Goal: Information Seeking & Learning: Learn about a topic

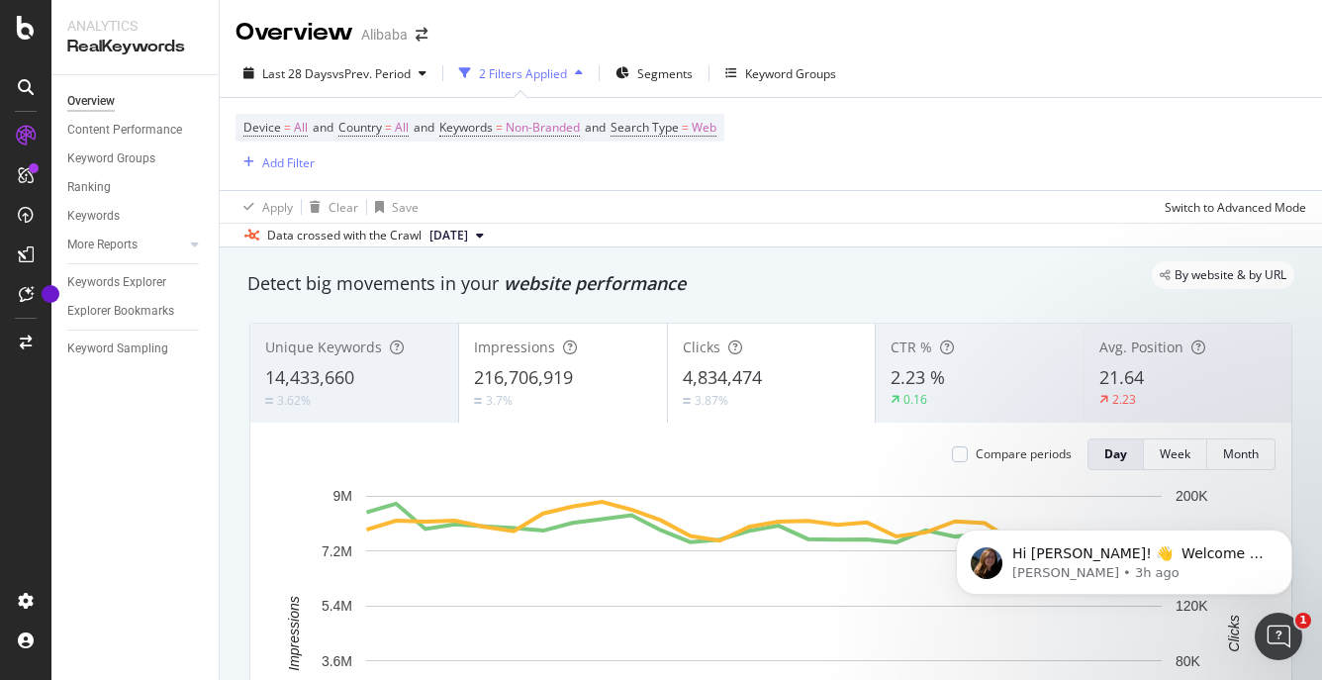
click at [1073, 103] on div "Device = All and Country = All and Keywords = Non-Branded and Search Type = Web…" at bounding box center [770, 144] width 1070 height 92
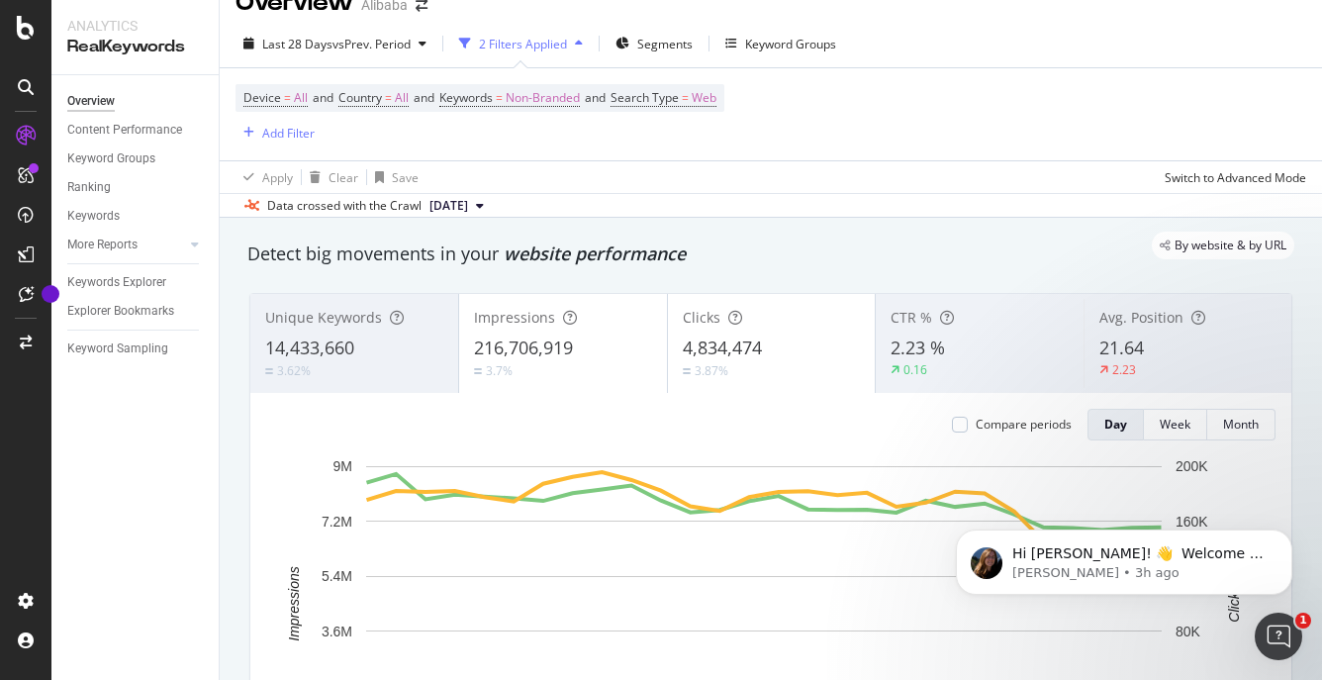
scroll to position [34, 0]
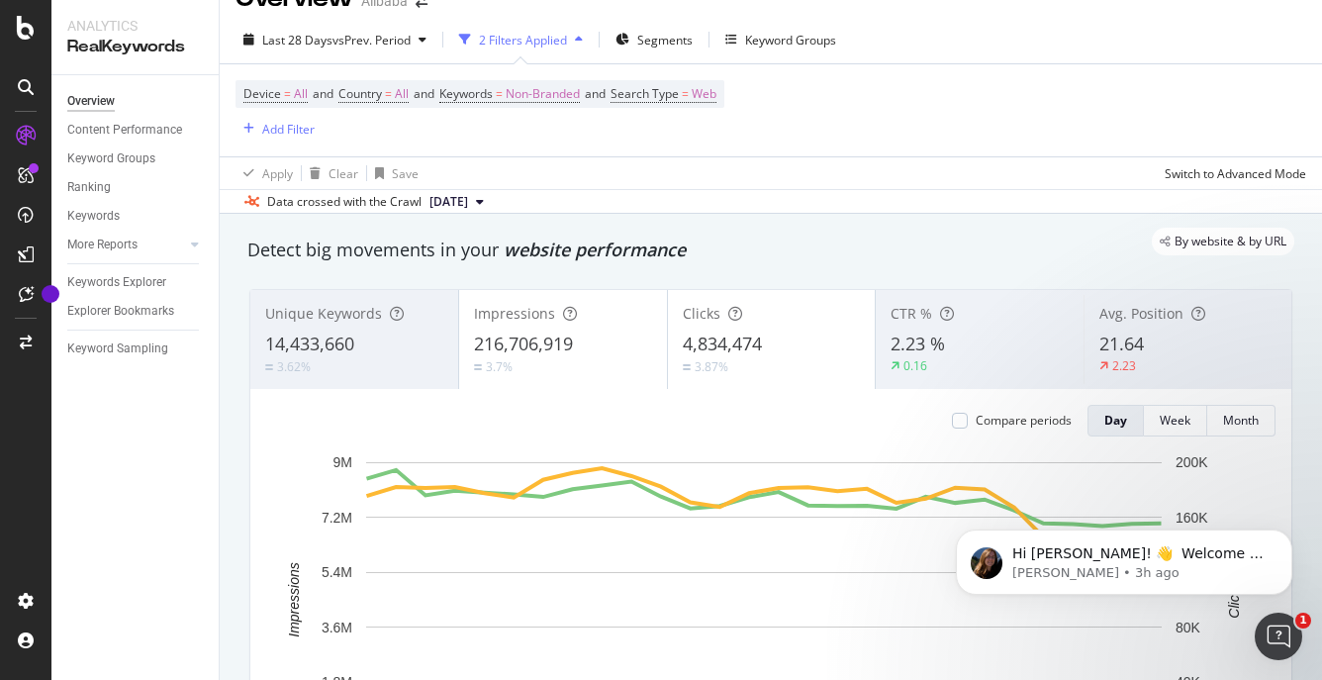
click at [888, 145] on div "Device = All and Country = All and Keywords = Non-Branded and Search Type = Web…" at bounding box center [770, 110] width 1070 height 92
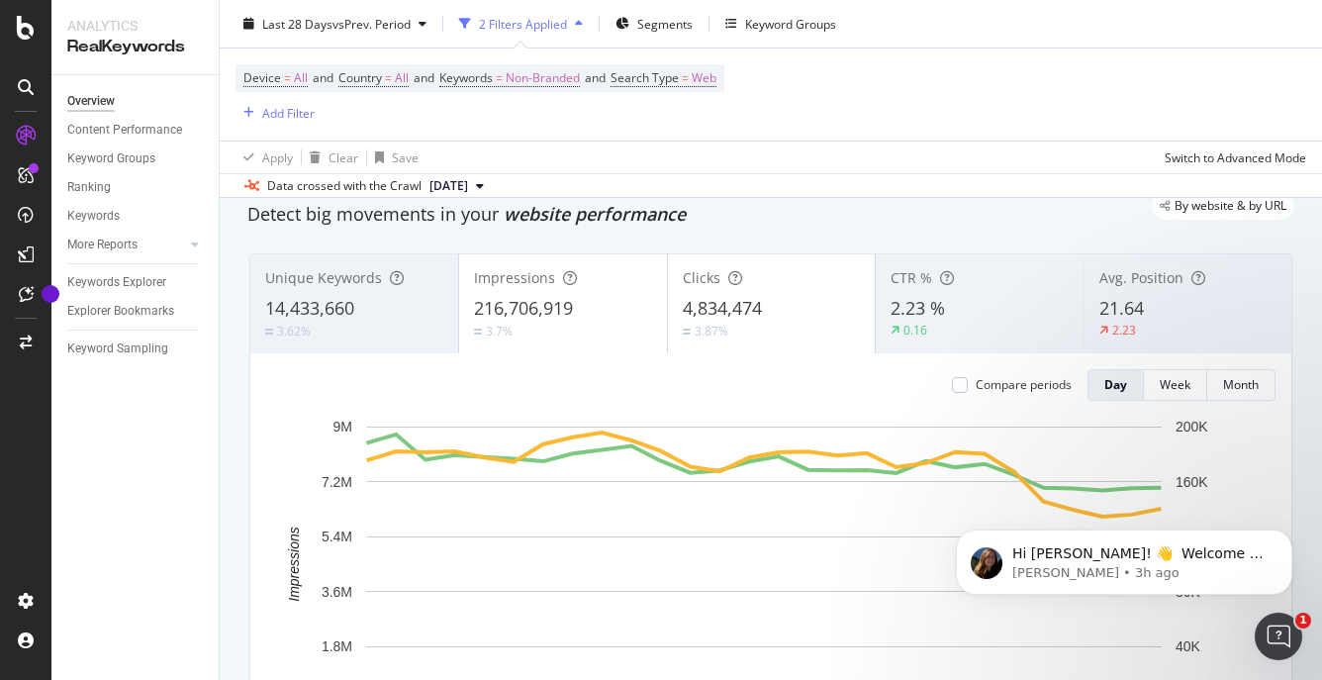
scroll to position [70, 0]
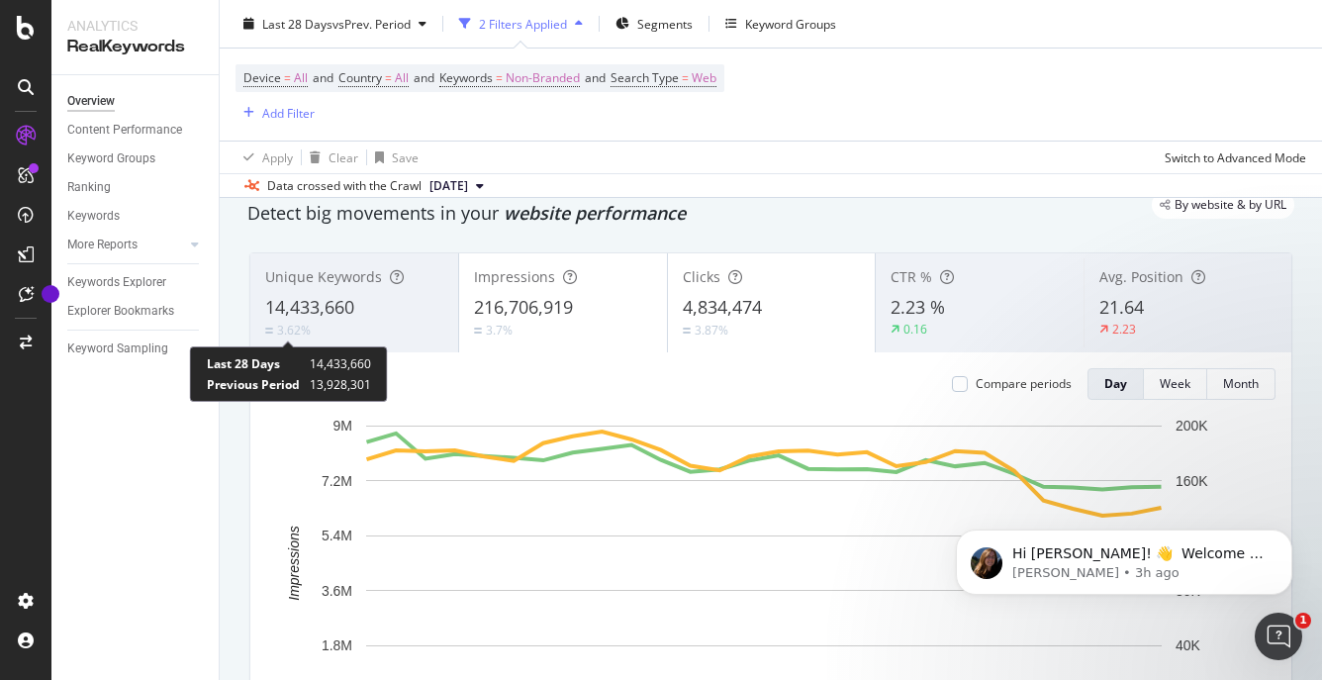
click at [298, 330] on div "3.62%" at bounding box center [294, 329] width 34 height 17
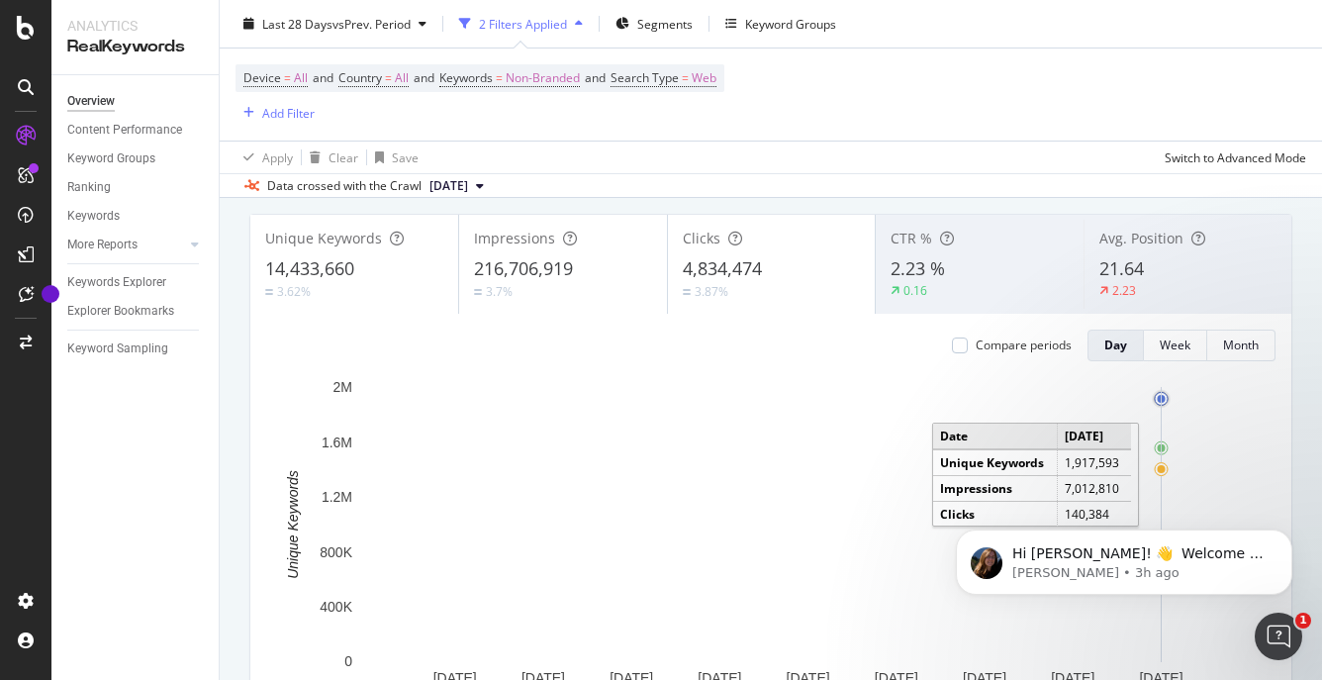
scroll to position [110, 0]
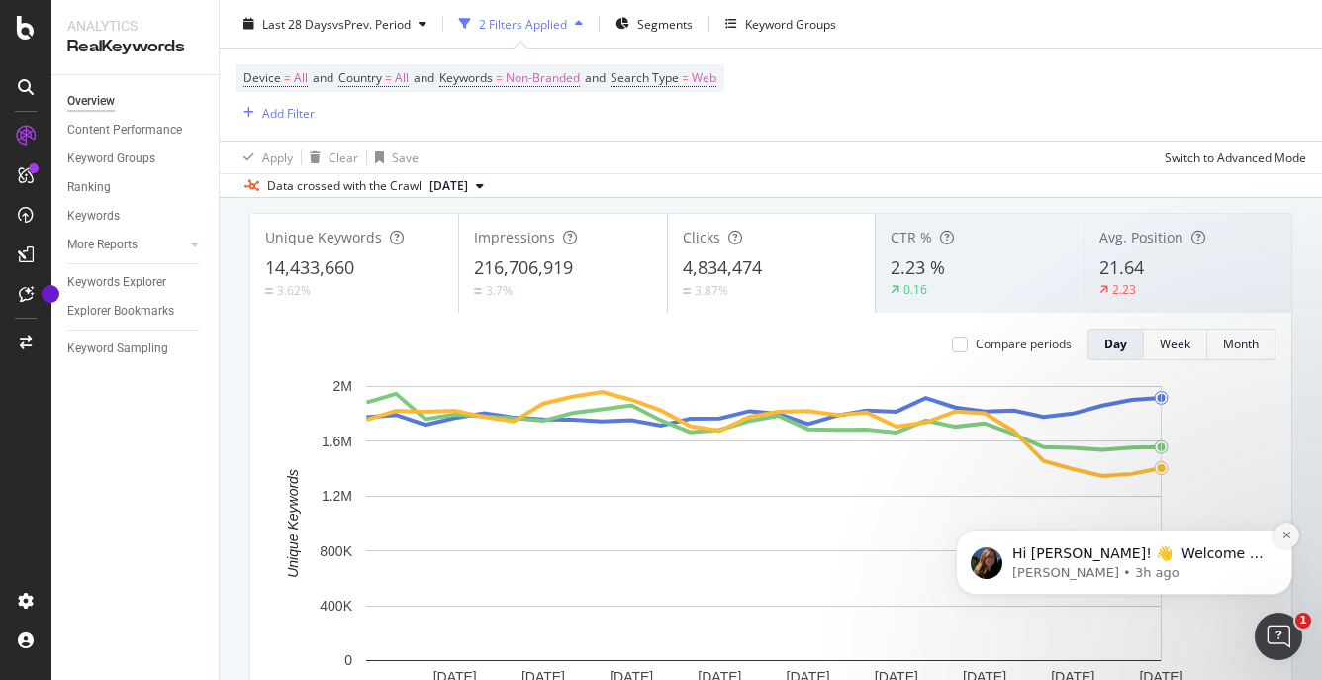
click at [1277, 533] on button "Dismiss notification" at bounding box center [1286, 535] width 26 height 26
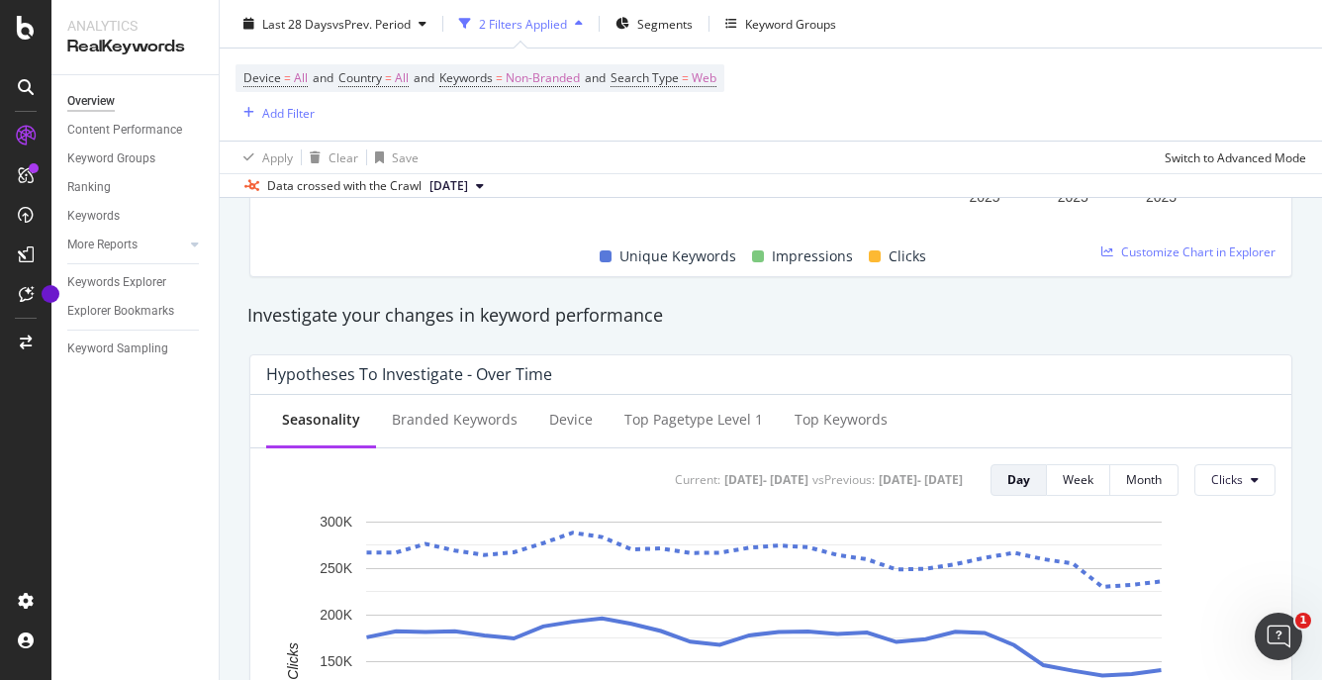
scroll to position [652, 0]
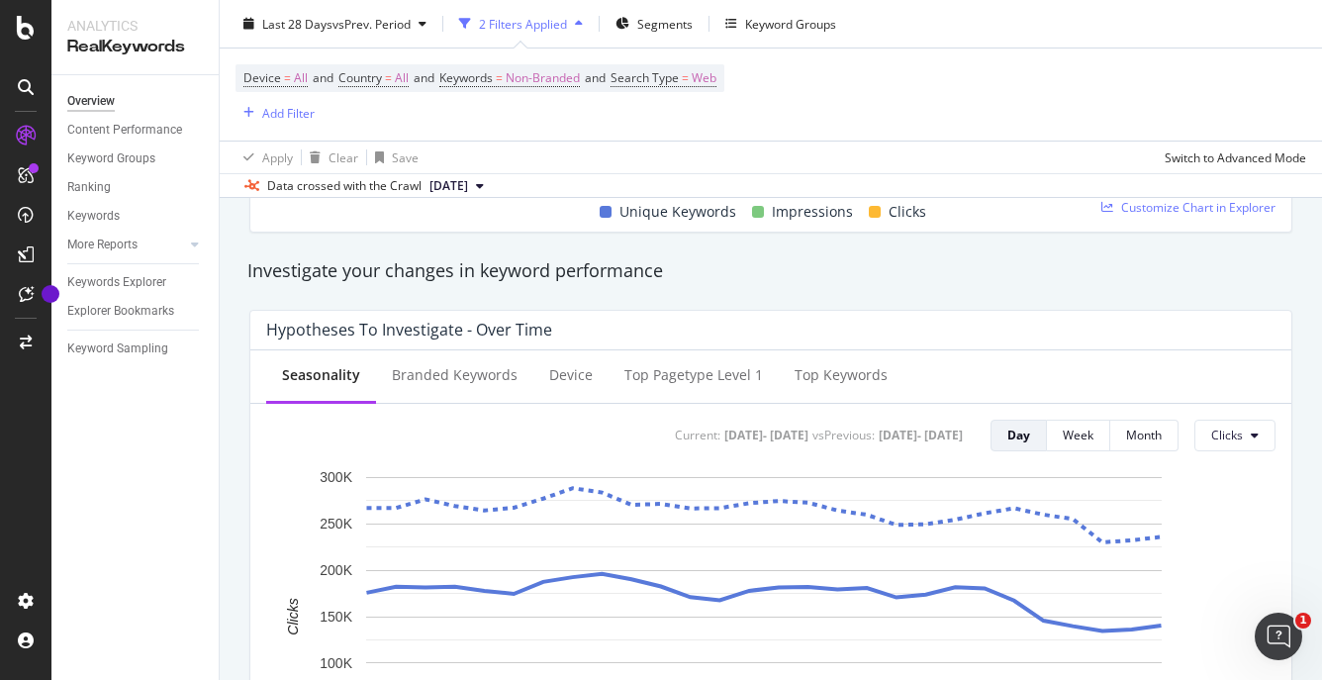
click at [304, 275] on div "Investigate your changes in keyword performance" at bounding box center [770, 271] width 1047 height 26
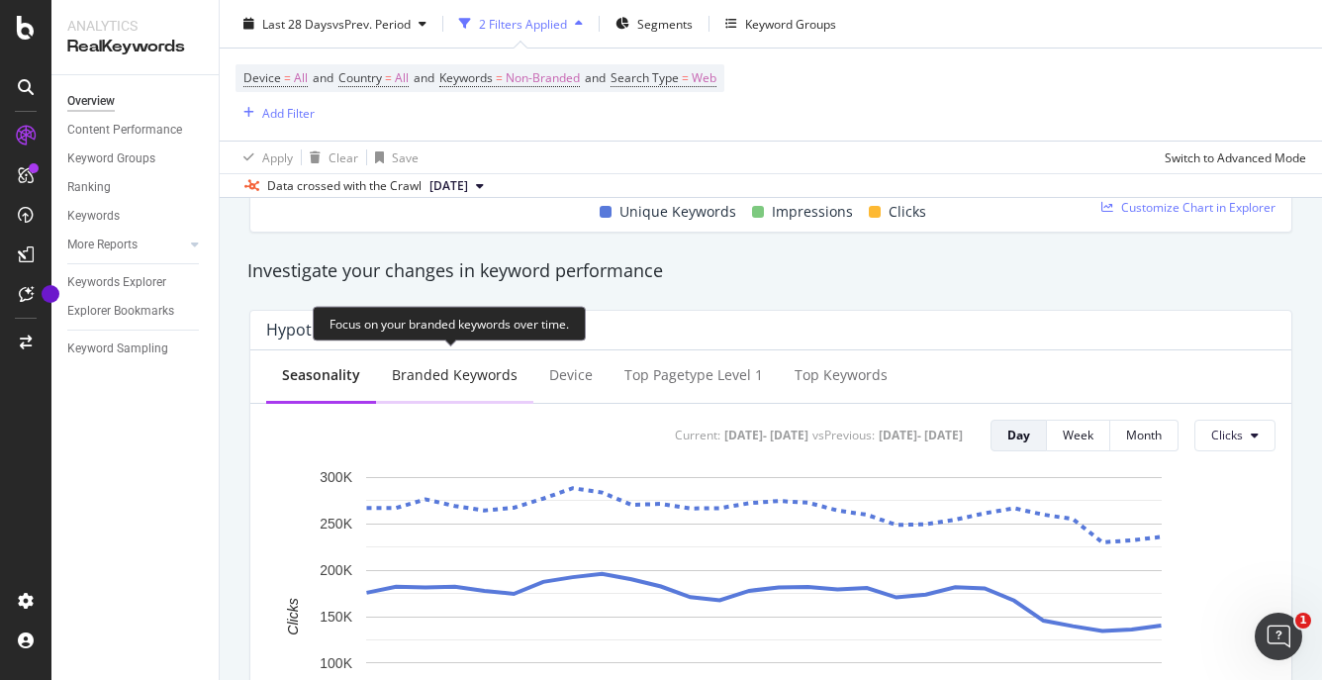
click at [471, 366] on div "Branded Keywords" at bounding box center [455, 375] width 126 height 20
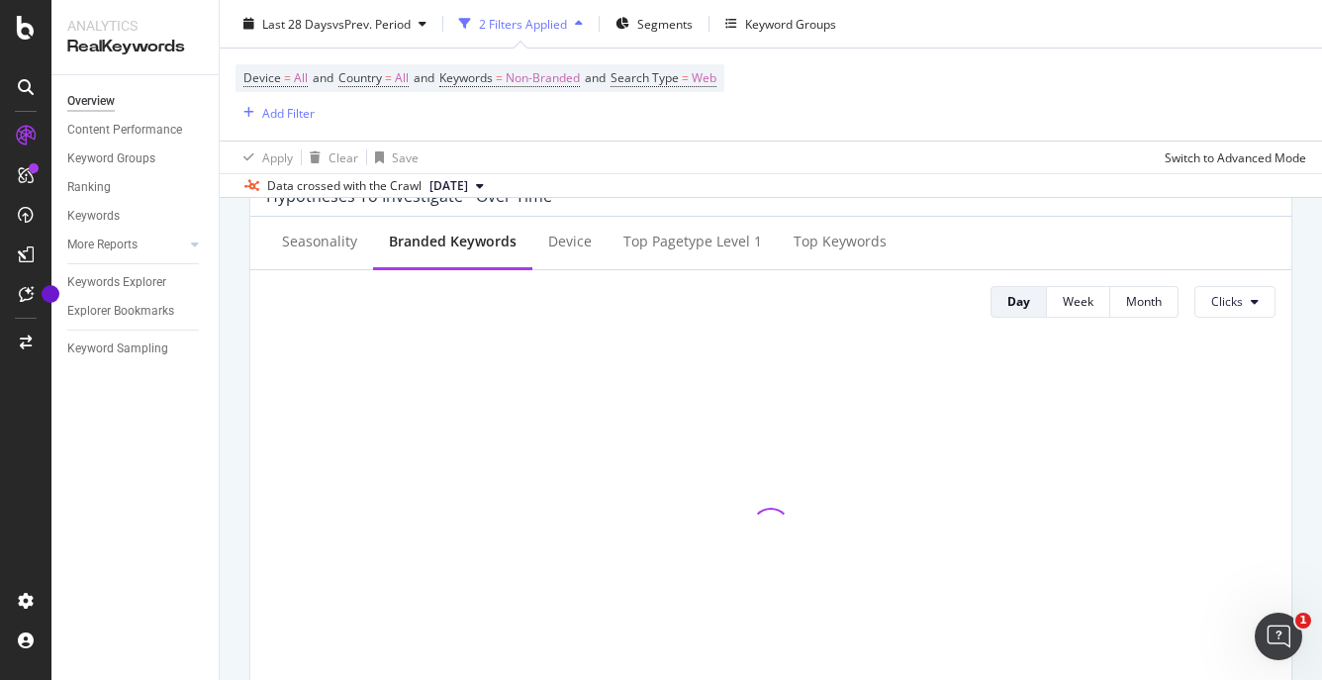
scroll to position [764, 0]
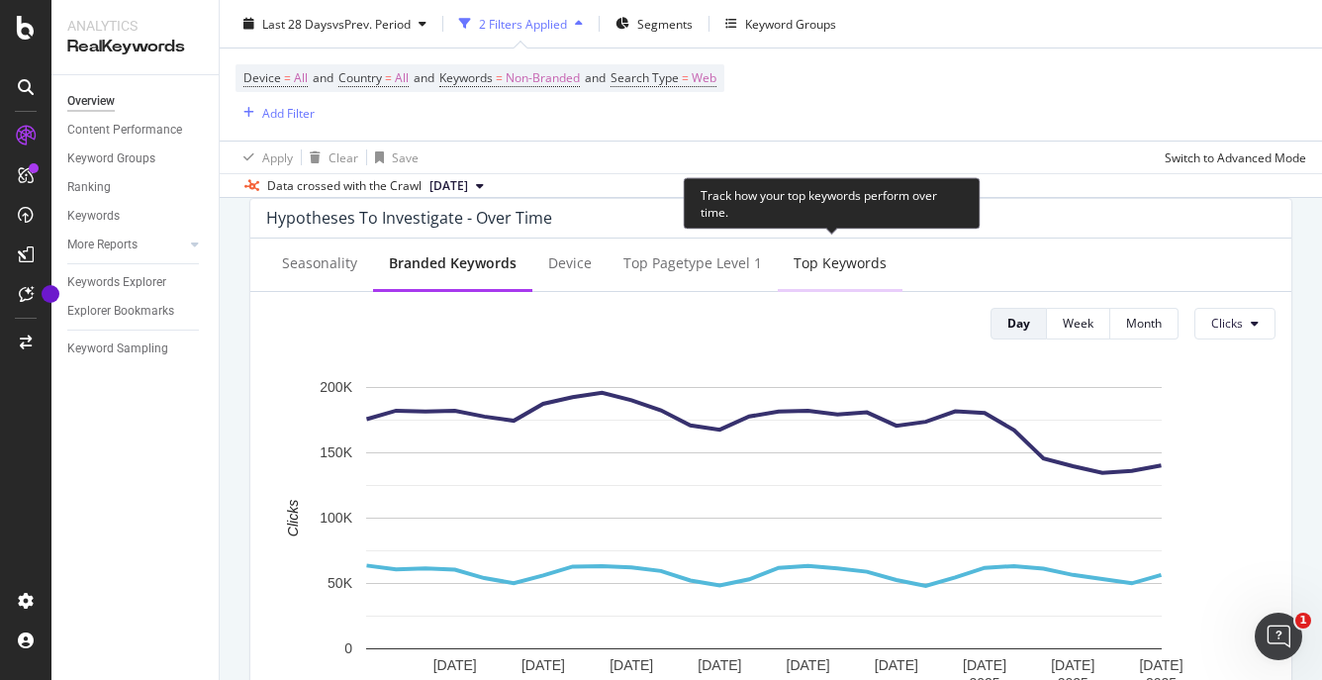
click at [804, 280] on div "Top Keywords" at bounding box center [840, 264] width 125 height 54
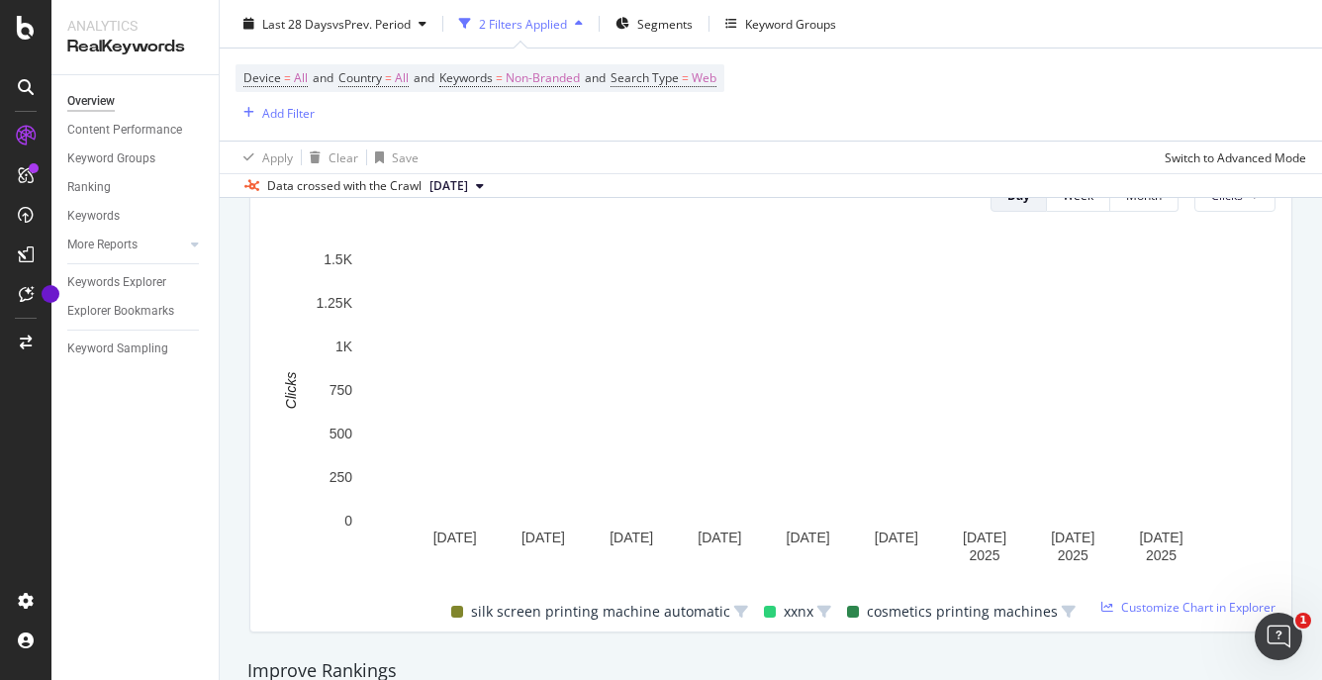
scroll to position [876, 0]
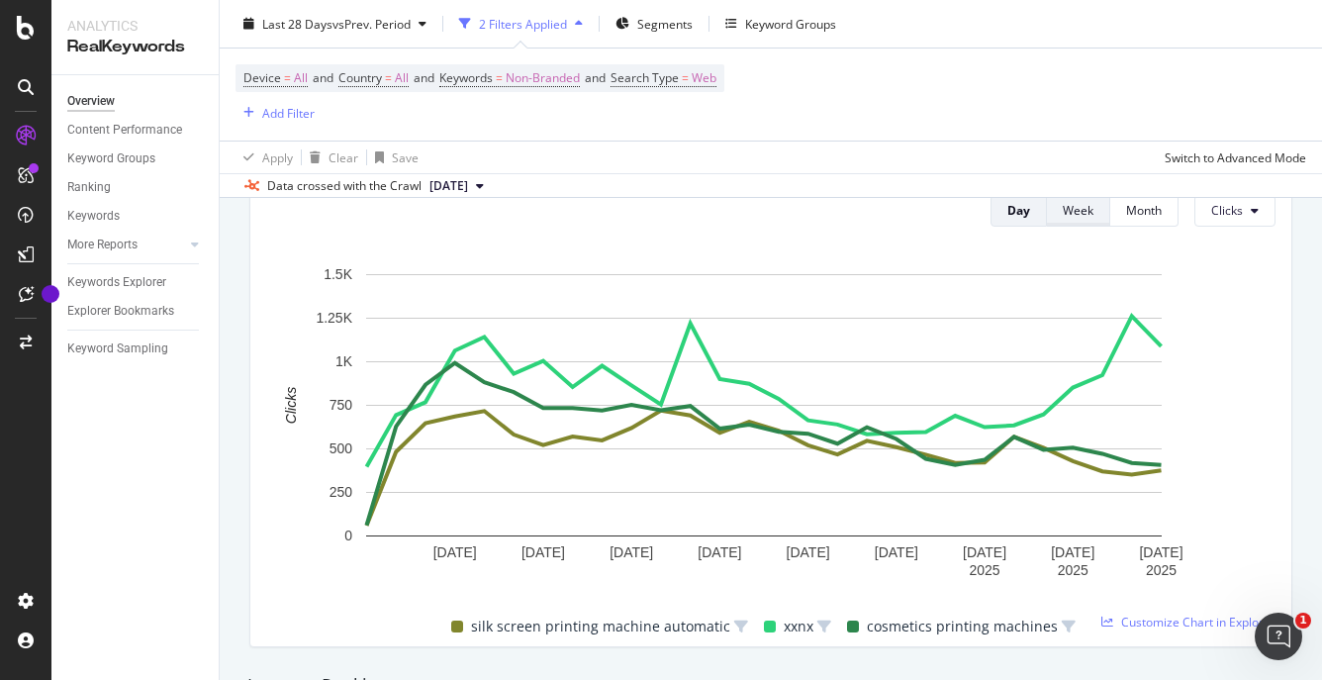
click at [1062, 210] on div "Week" at bounding box center [1077, 210] width 31 height 17
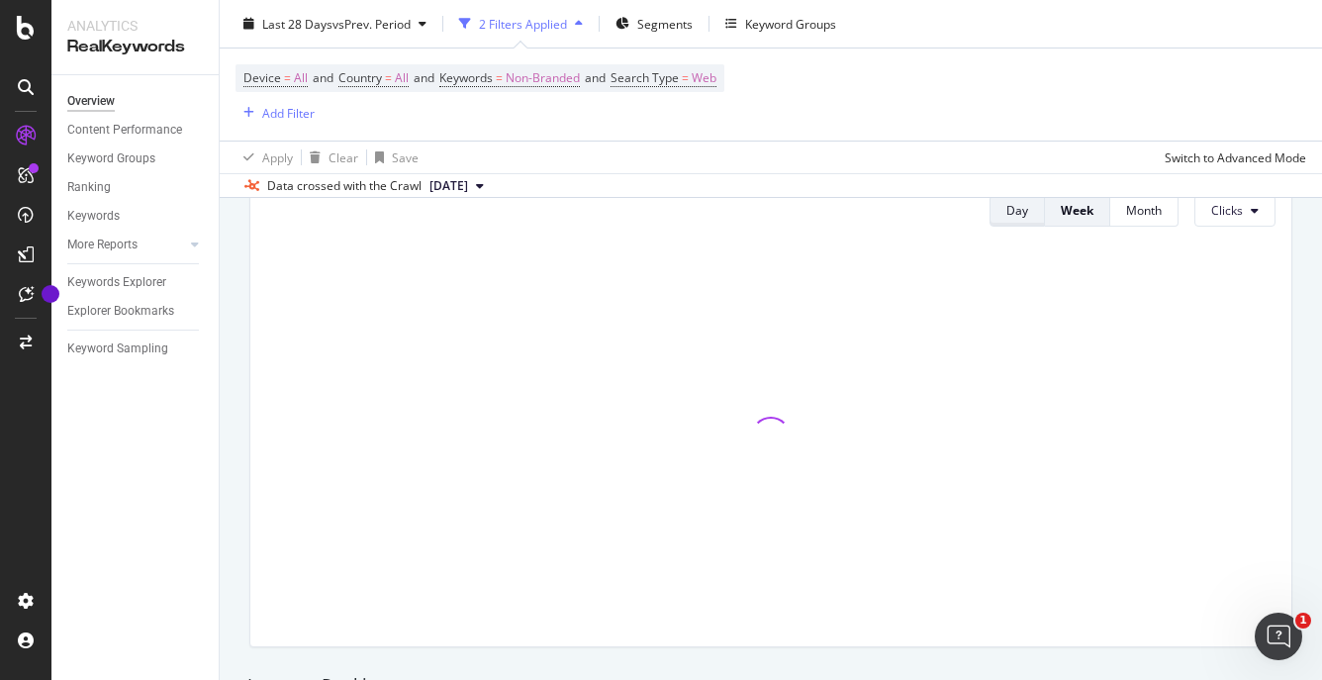
click at [1018, 215] on button "Day" at bounding box center [1016, 211] width 55 height 32
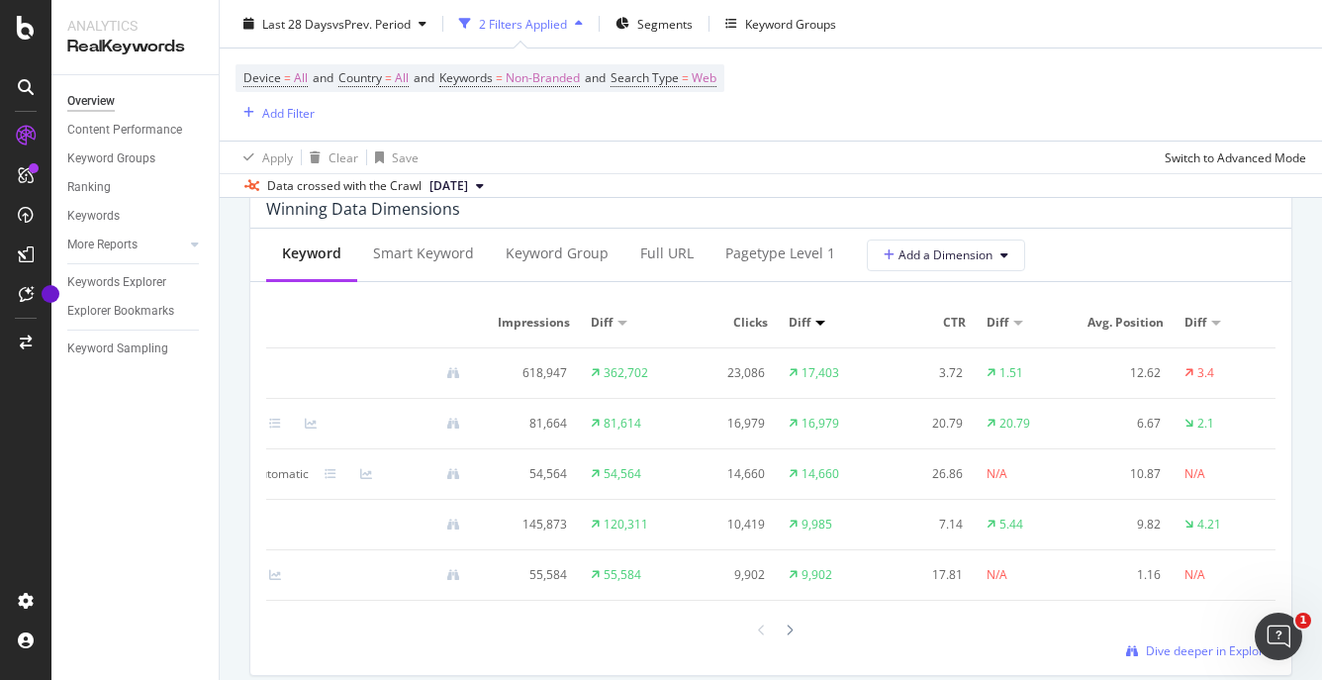
scroll to position [0, 0]
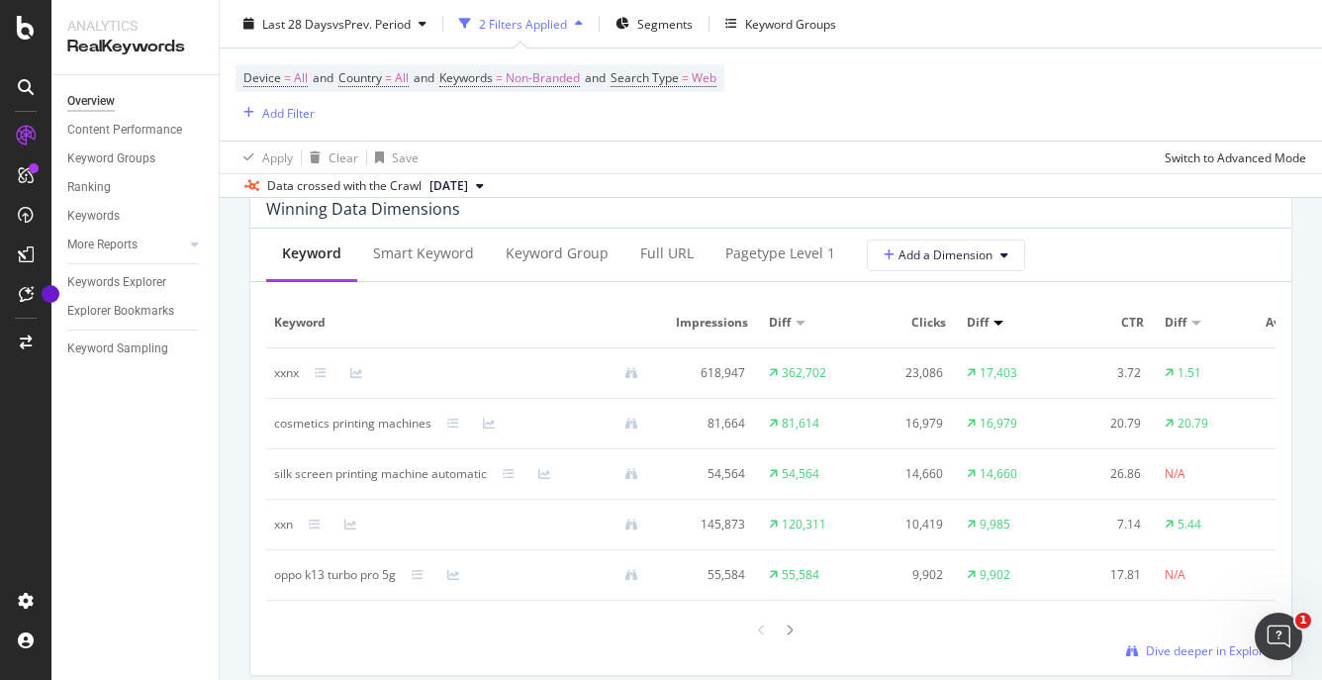
click at [996, 321] on div at bounding box center [998, 323] width 10 height 5
click at [997, 323] on div at bounding box center [998, 323] width 10 height 5
click at [800, 322] on div at bounding box center [800, 323] width 10 height 5
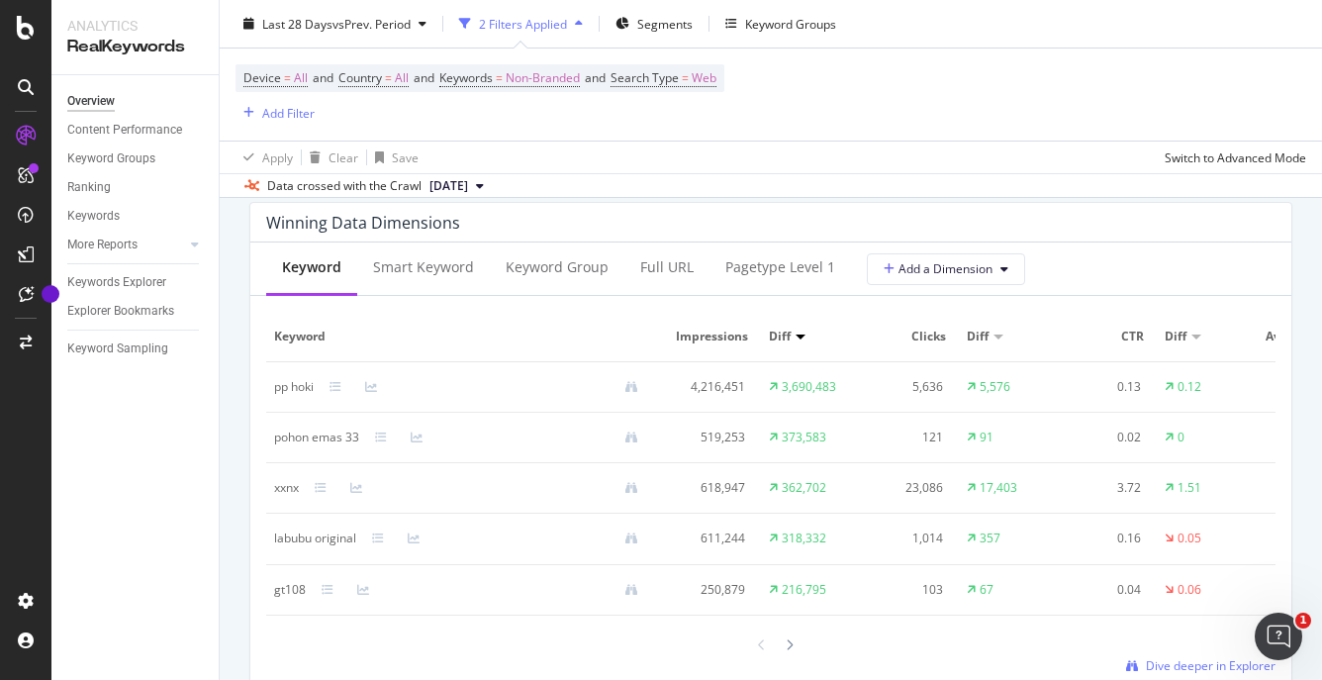
click at [995, 338] on div at bounding box center [998, 336] width 10 height 5
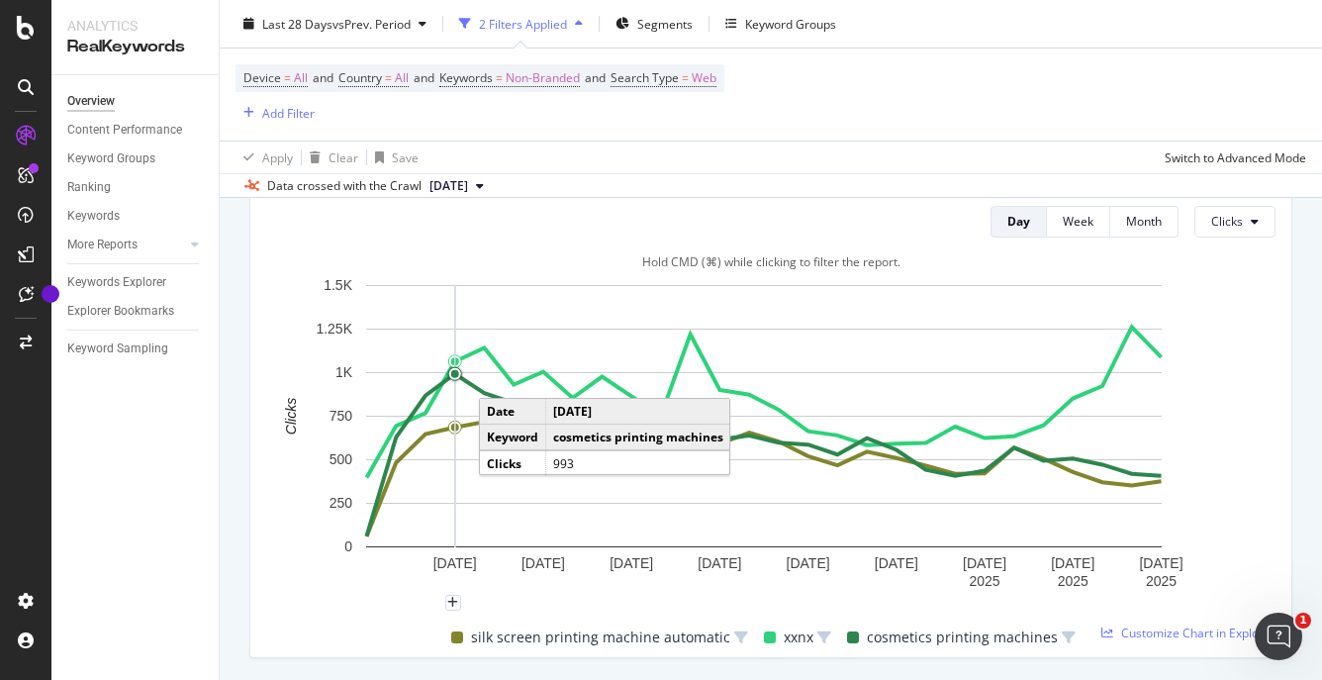
scroll to position [1229, 0]
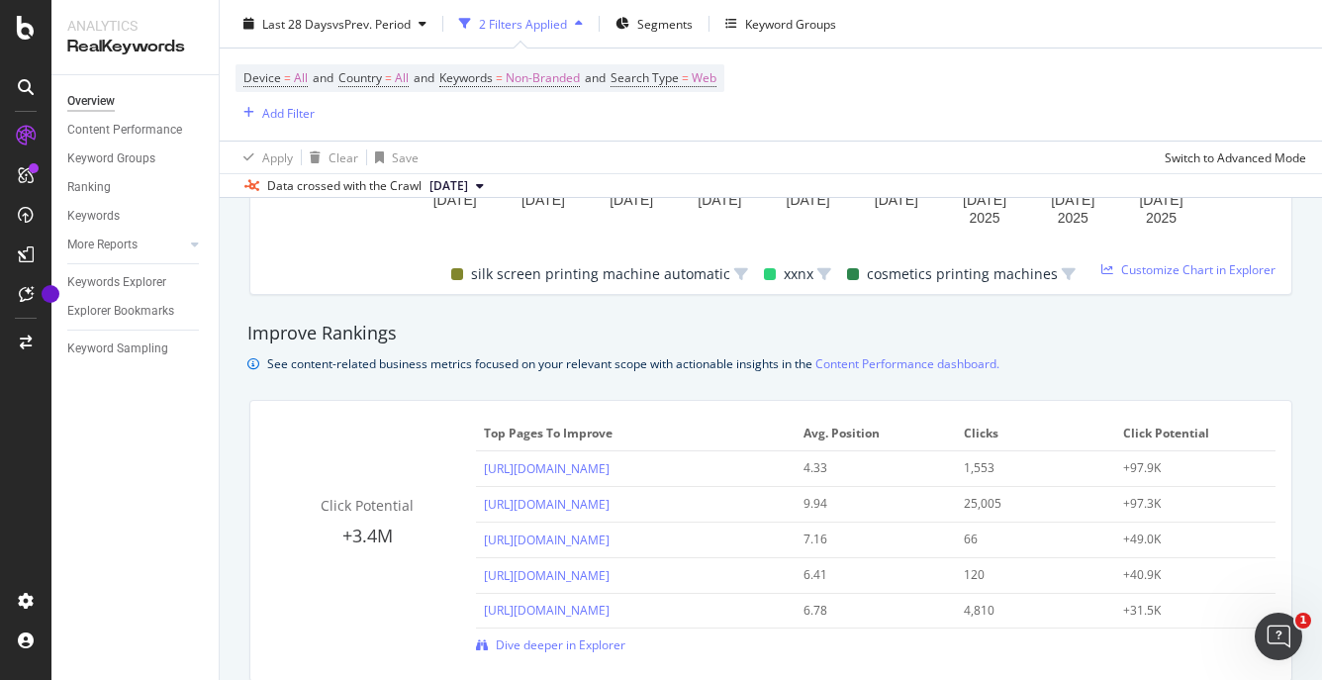
click at [567, 339] on div "Improve Rankings" at bounding box center [770, 334] width 1047 height 26
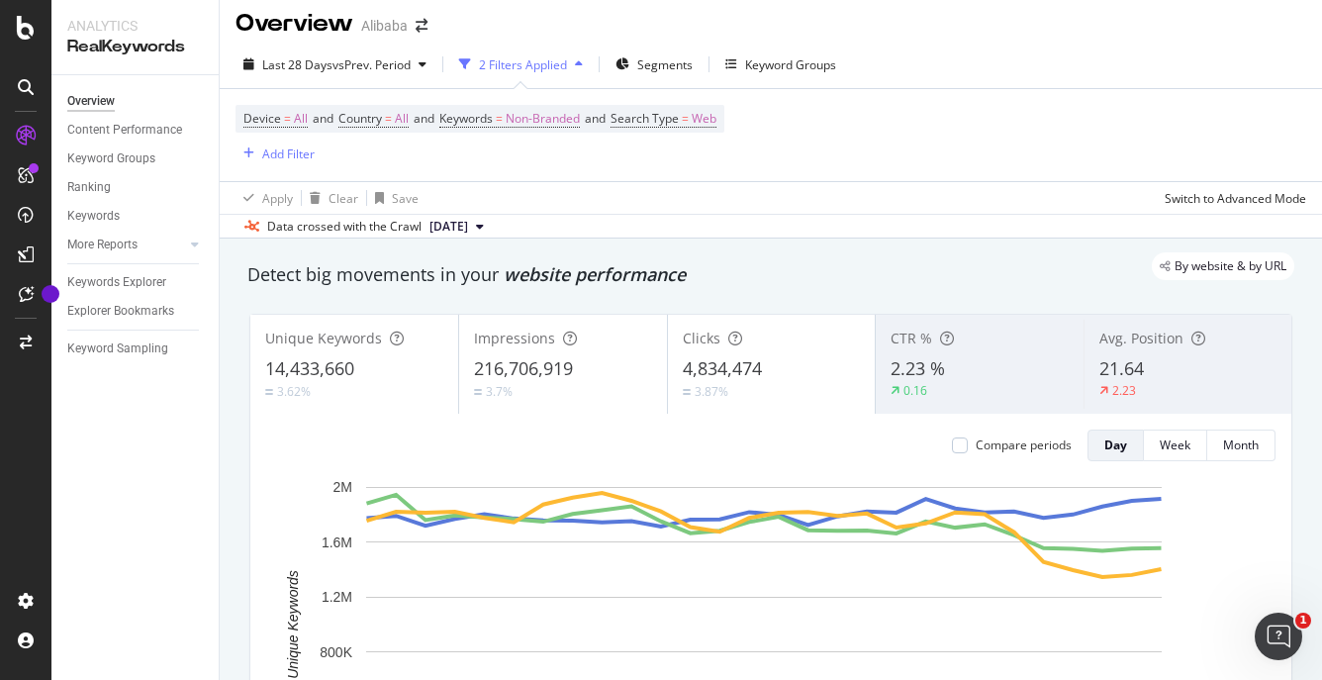
scroll to position [0, 0]
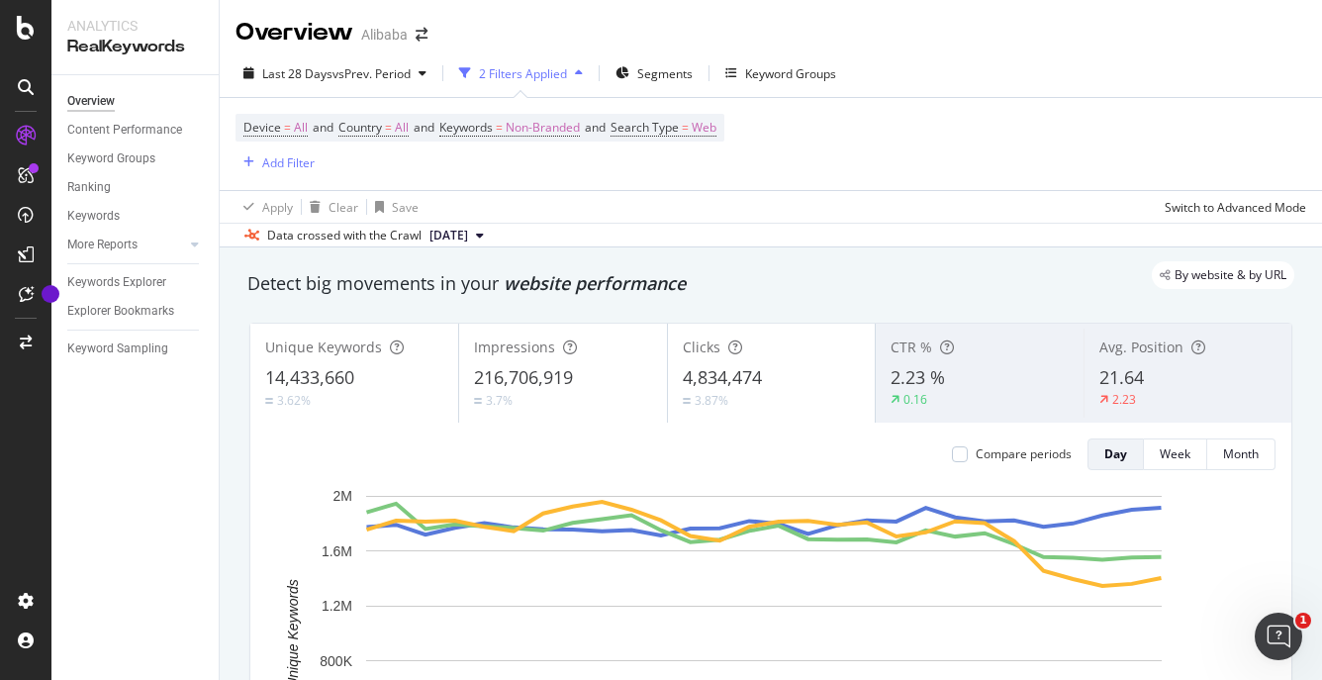
click at [822, 266] on div "By website & by URL" at bounding box center [761, 275] width 1066 height 28
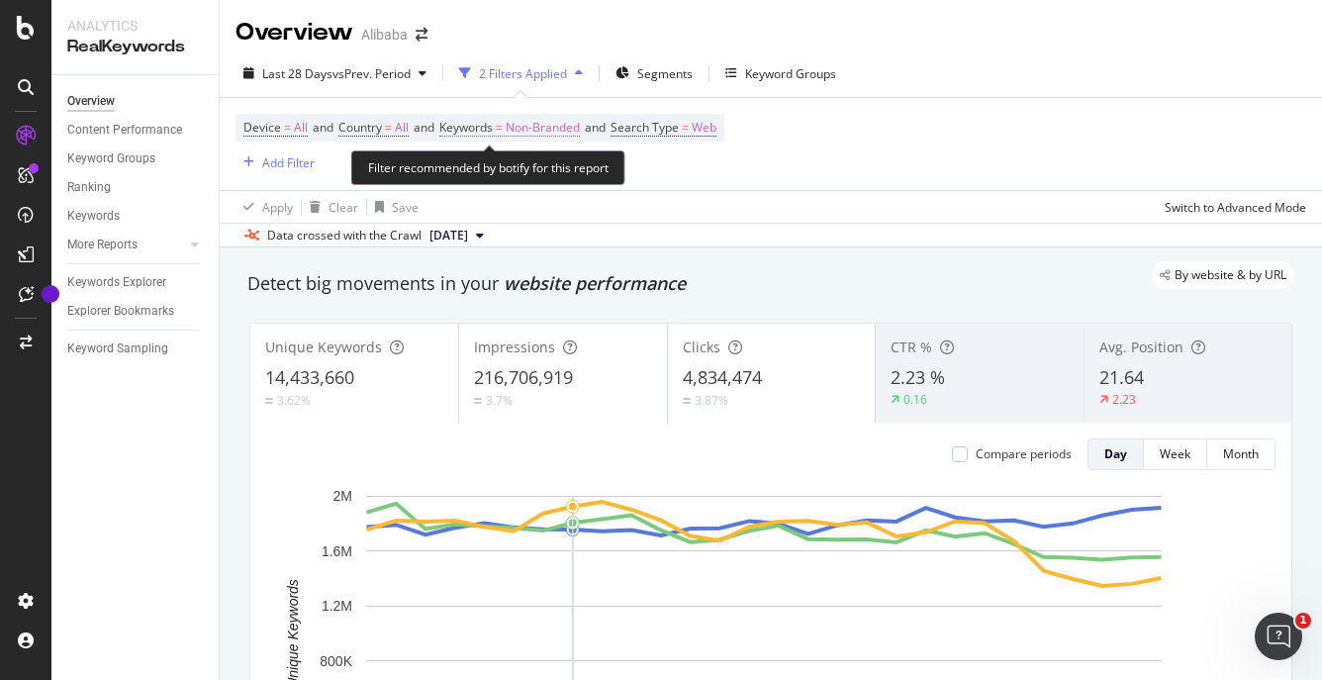
click at [573, 133] on span "Non-Branded" at bounding box center [542, 128] width 74 height 28
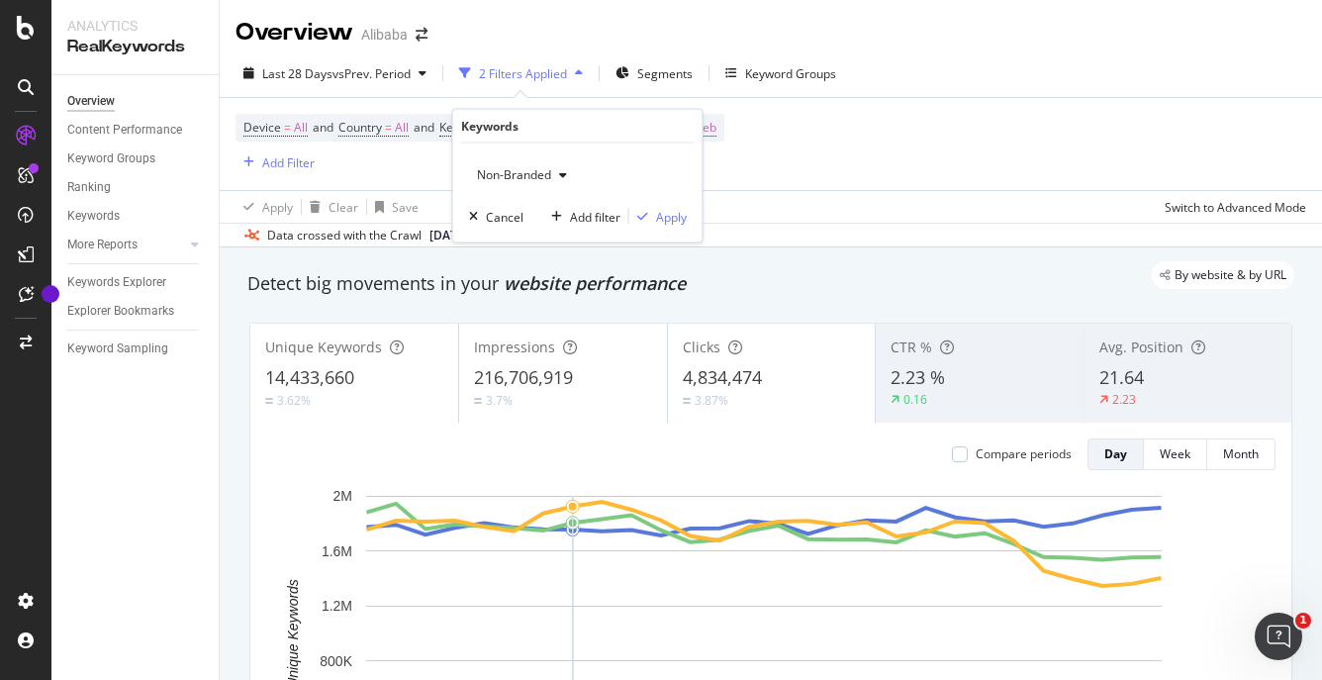
click at [567, 188] on div "Non-Branded" at bounding box center [522, 175] width 106 height 30
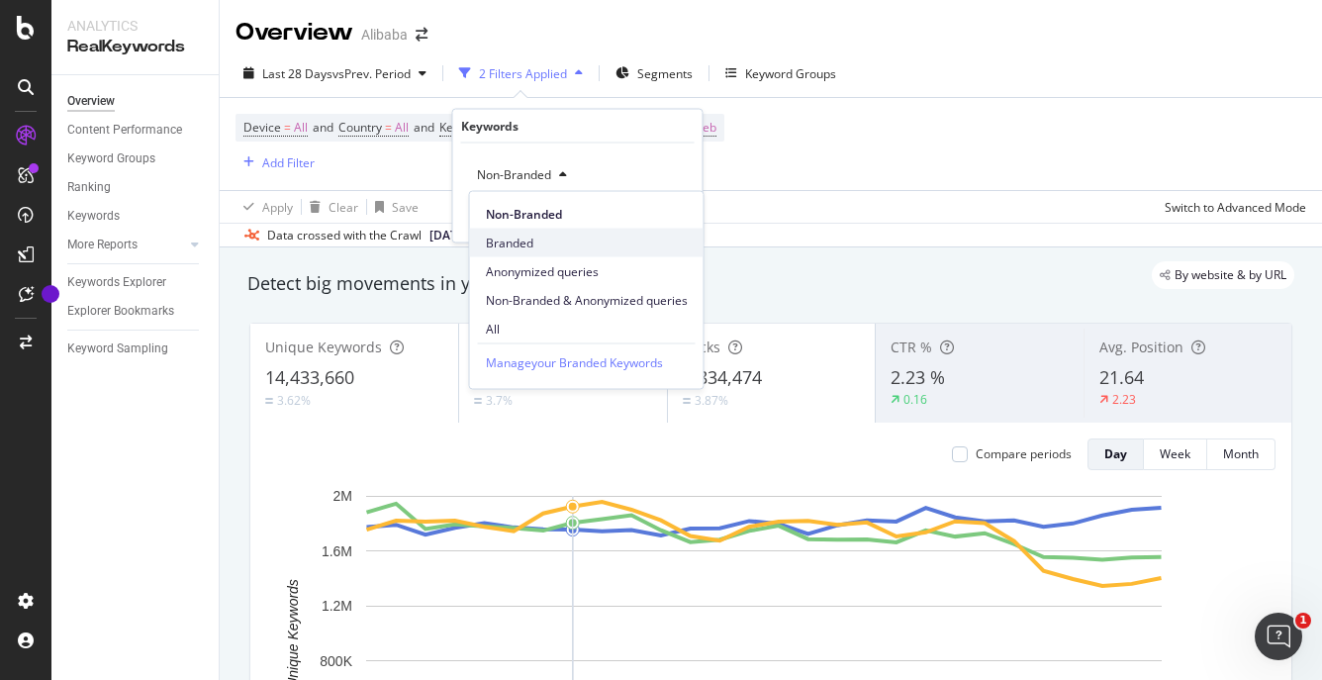
click at [545, 234] on span "Branded" at bounding box center [587, 242] width 202 height 18
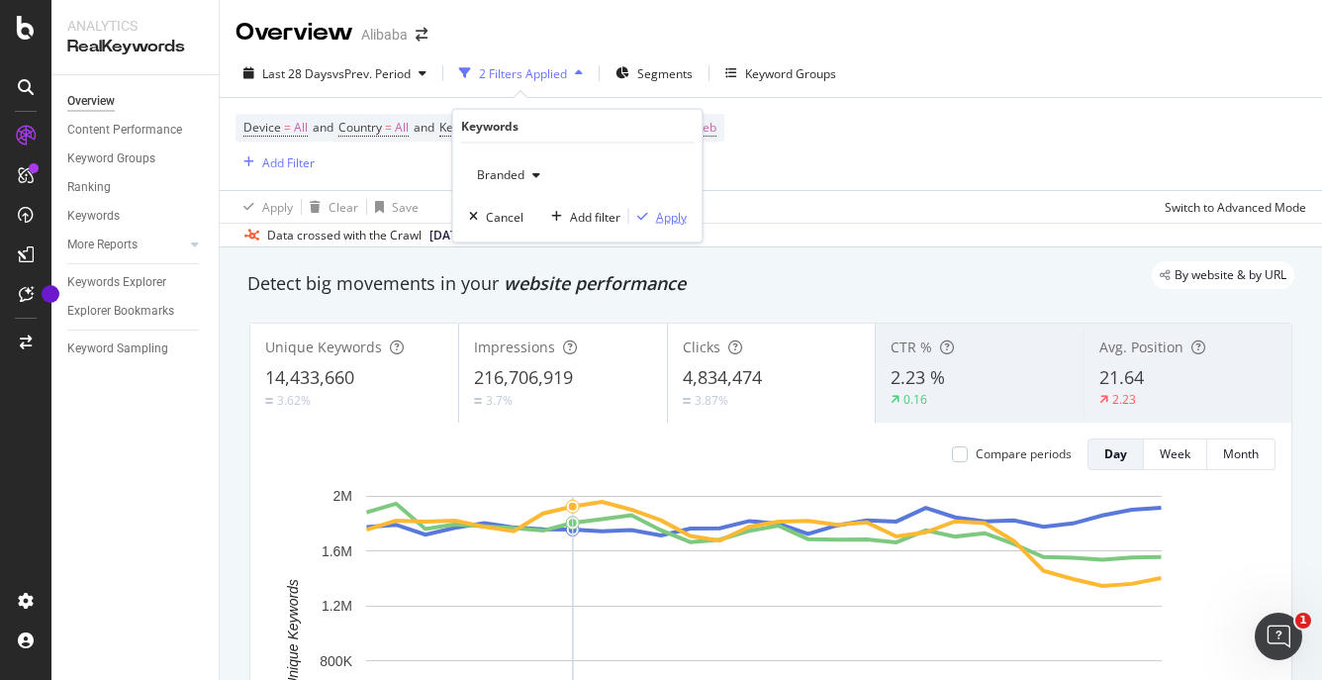
click at [675, 218] on div "Apply" at bounding box center [671, 216] width 31 height 17
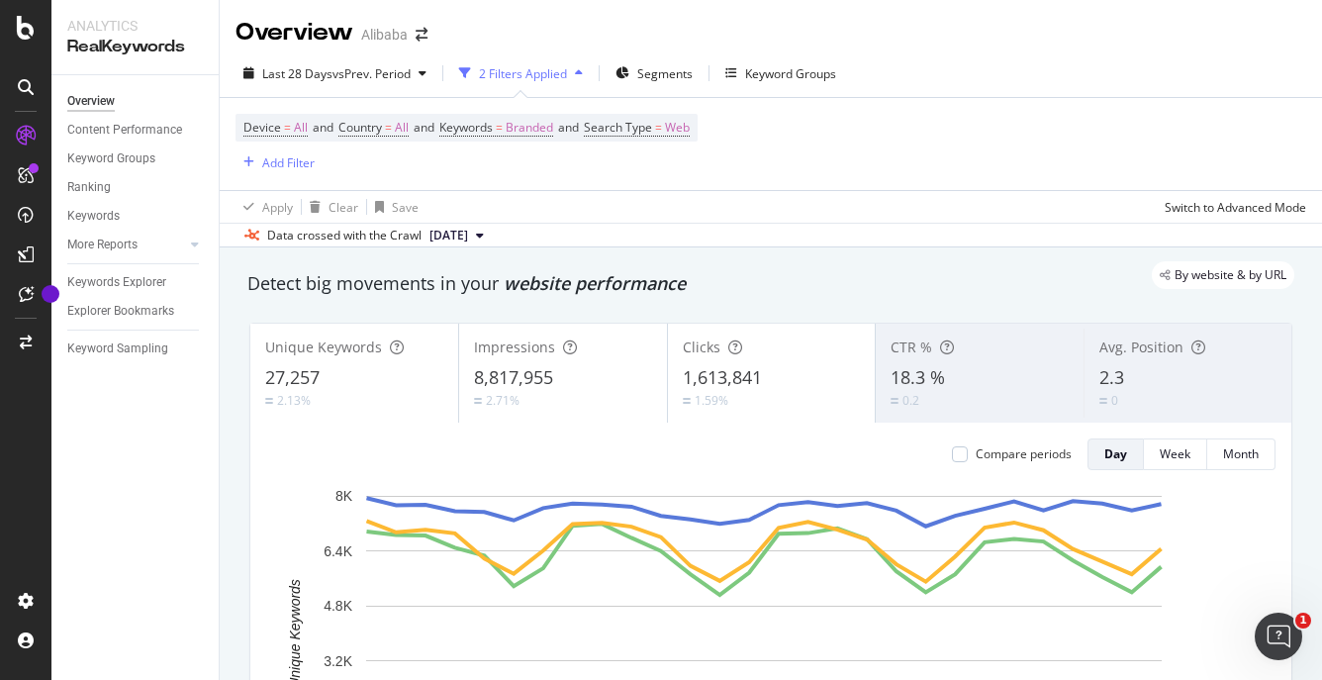
click at [733, 267] on div "By website & by URL" at bounding box center [761, 275] width 1066 height 28
click at [752, 290] on div "Detect big movements in your website performance" at bounding box center [770, 284] width 1047 height 26
click at [804, 286] on div "By website & by URL" at bounding box center [761, 275] width 1066 height 28
click at [484, 234] on icon at bounding box center [480, 235] width 8 height 12
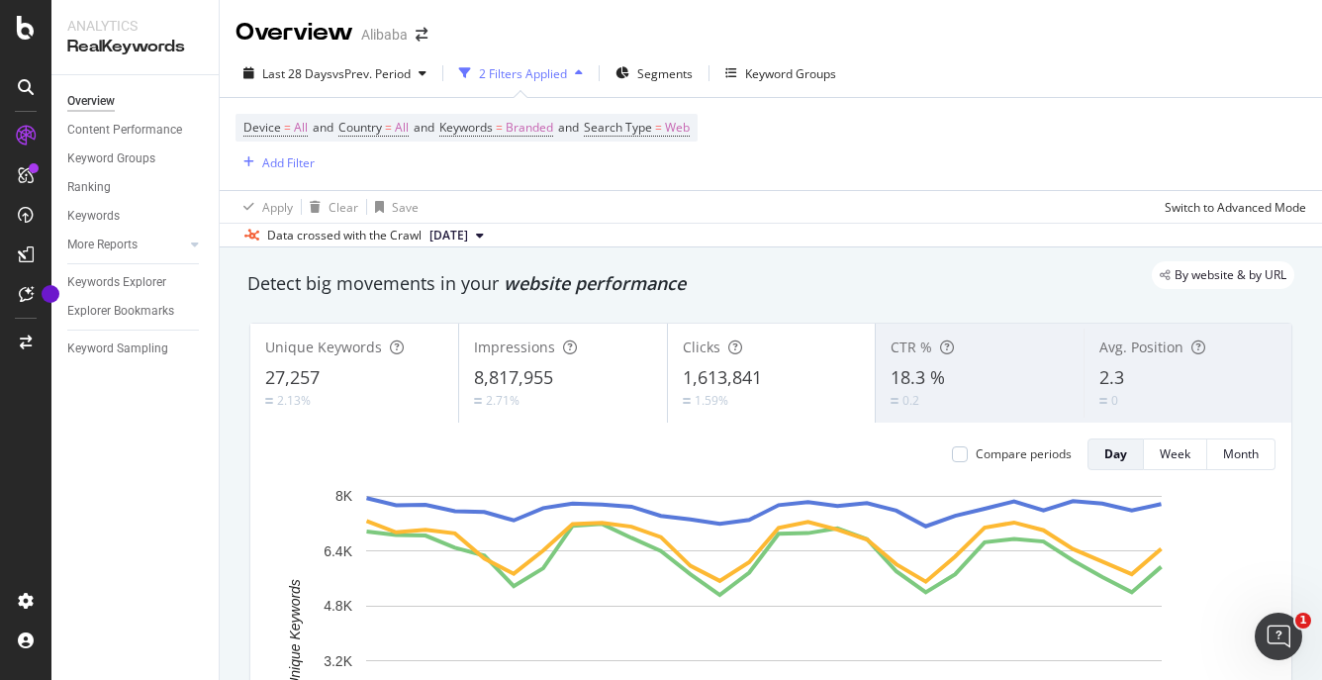
click at [936, 288] on div "By website & by URL" at bounding box center [761, 275] width 1066 height 28
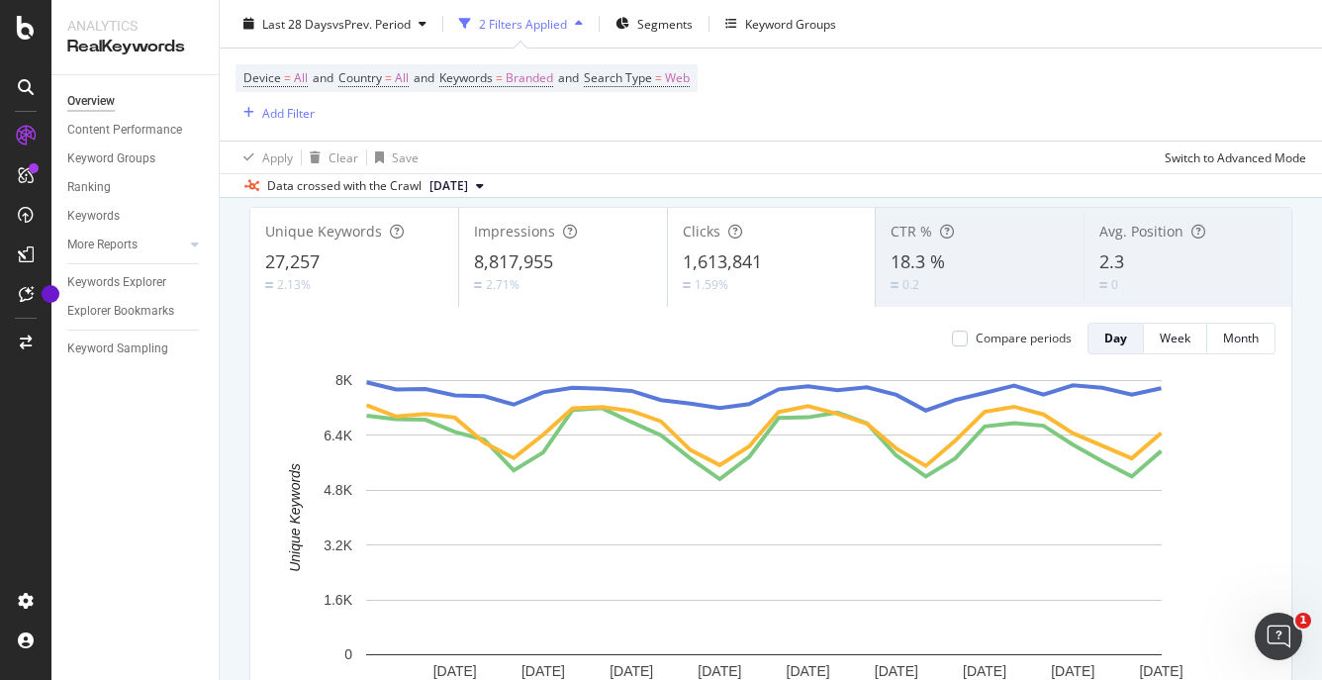
scroll to position [131, 0]
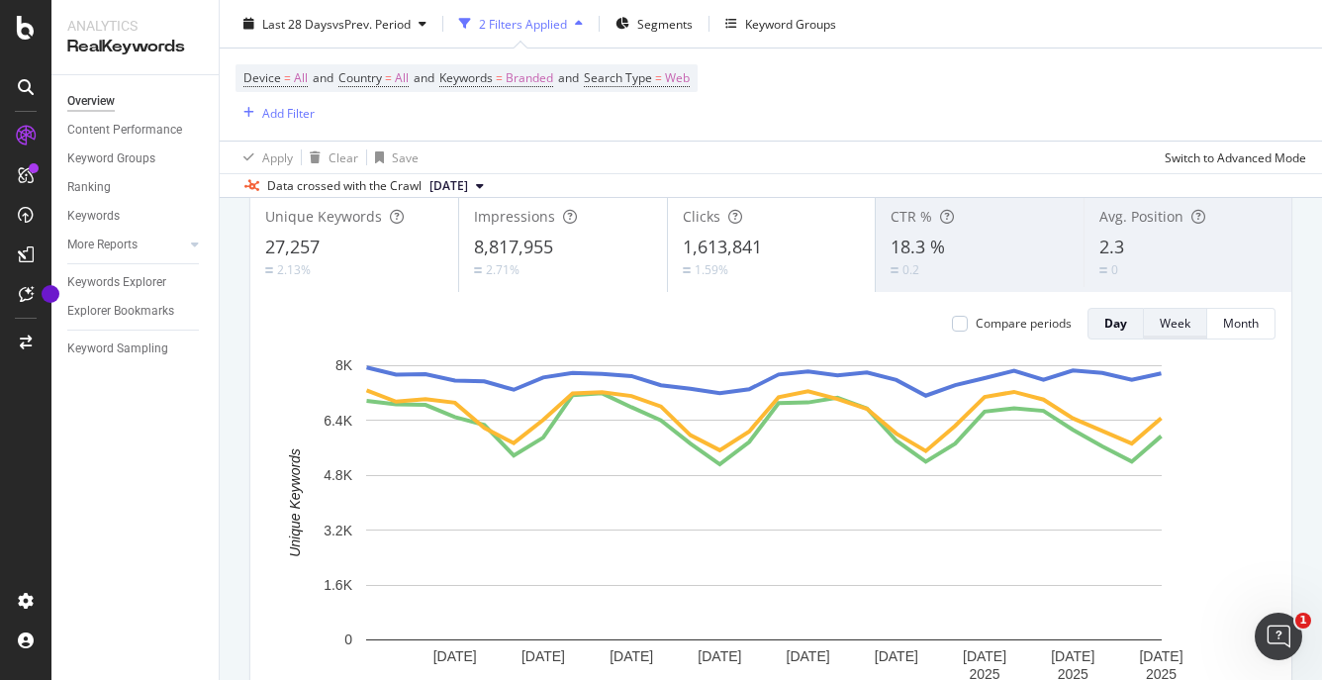
click at [1159, 313] on div "Week" at bounding box center [1174, 324] width 31 height 28
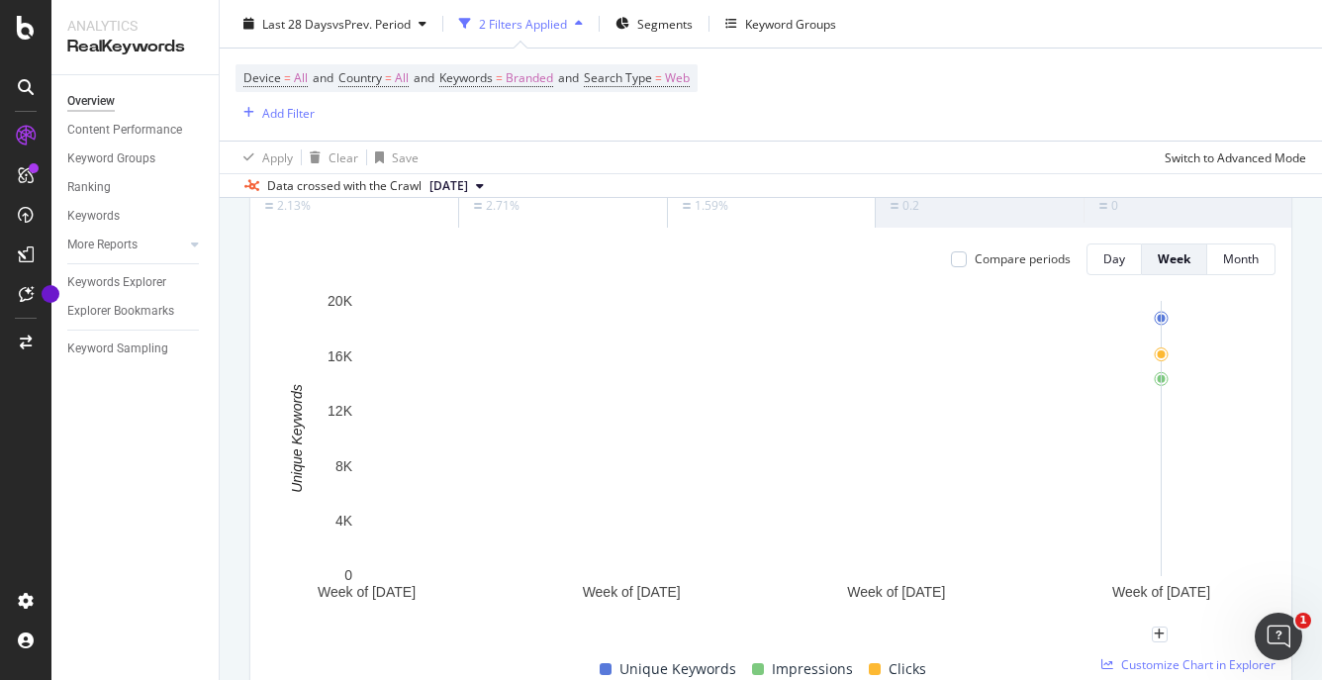
scroll to position [96, 0]
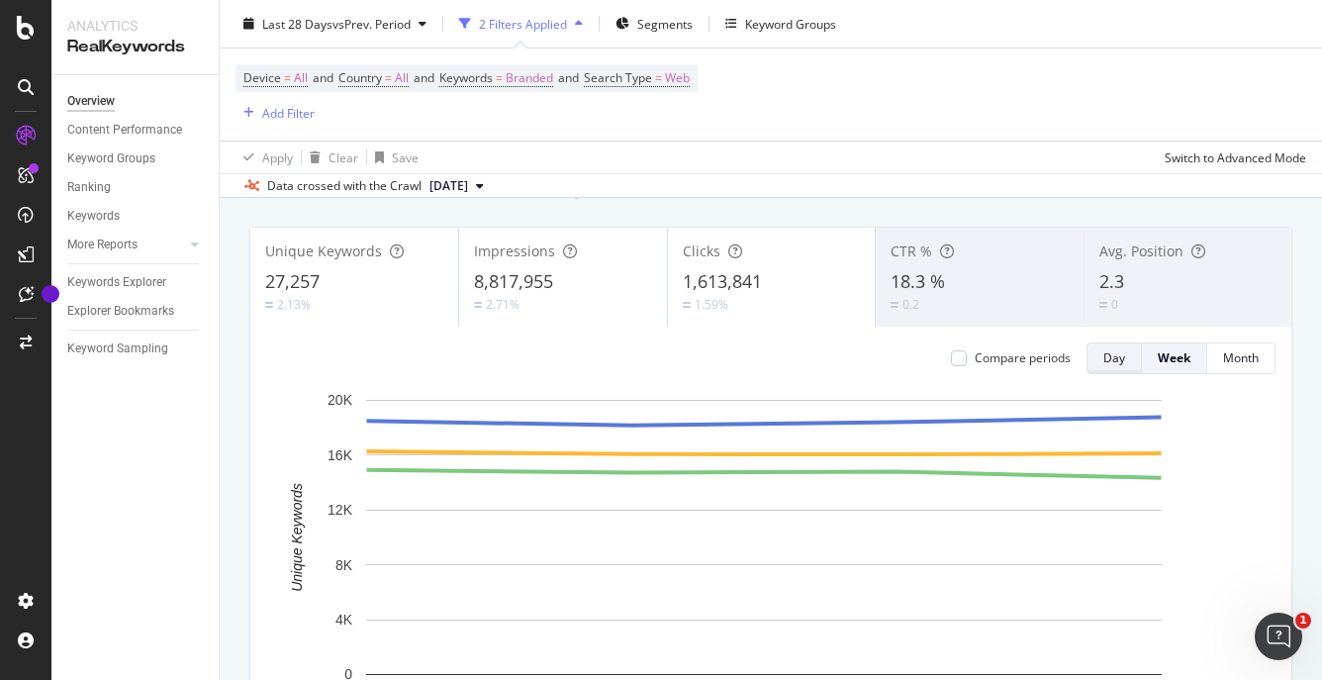
click at [1107, 360] on div "Day" at bounding box center [1114, 357] width 22 height 17
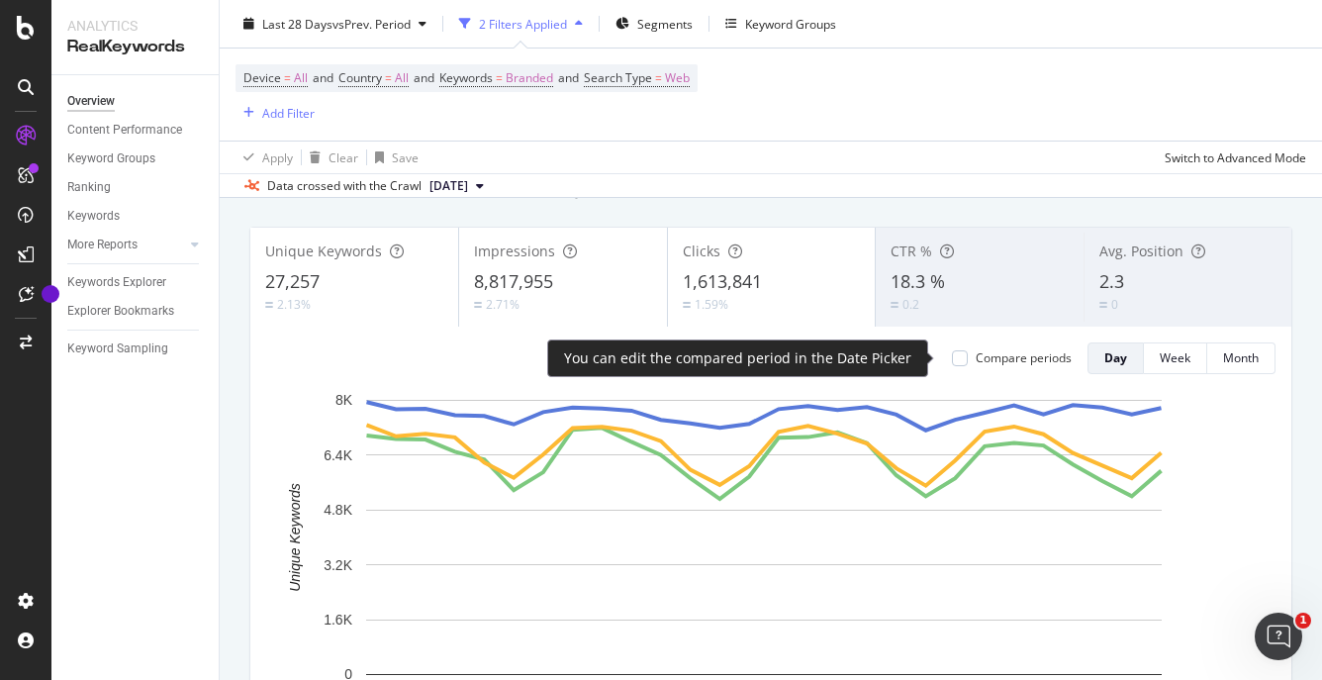
click at [990, 360] on div "Compare periods" at bounding box center [1023, 357] width 96 height 17
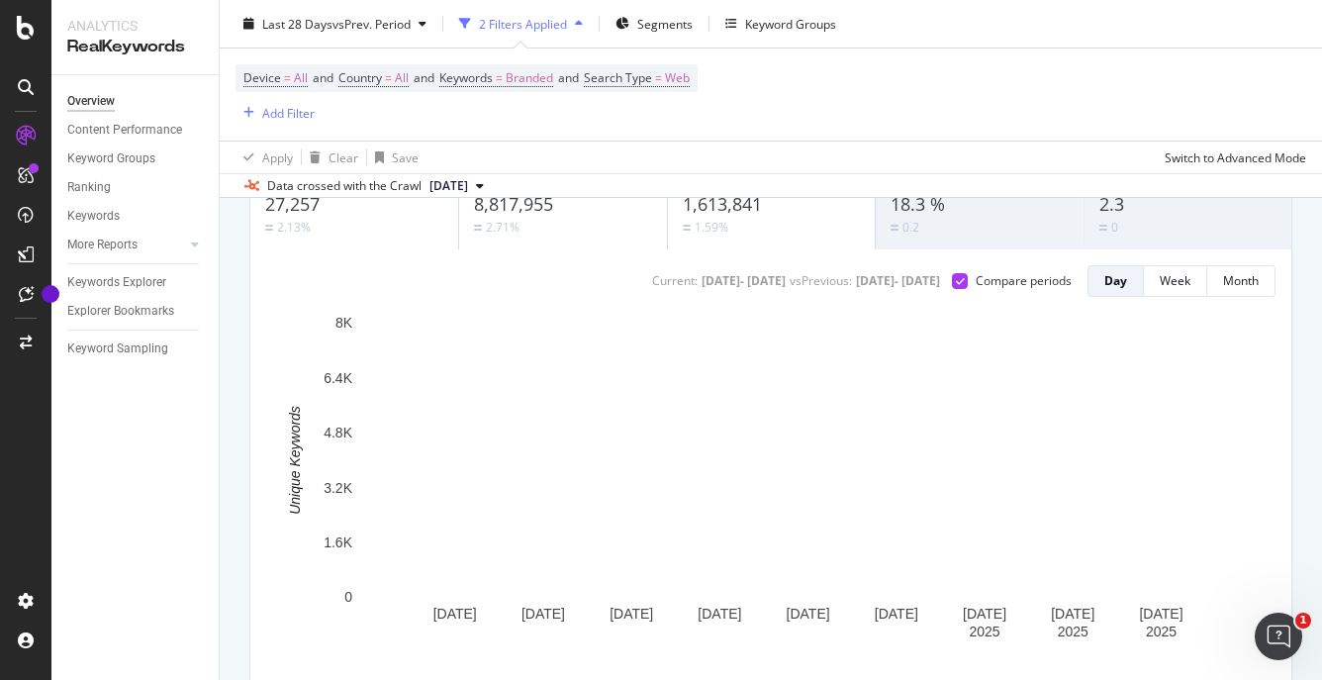
scroll to position [172, 0]
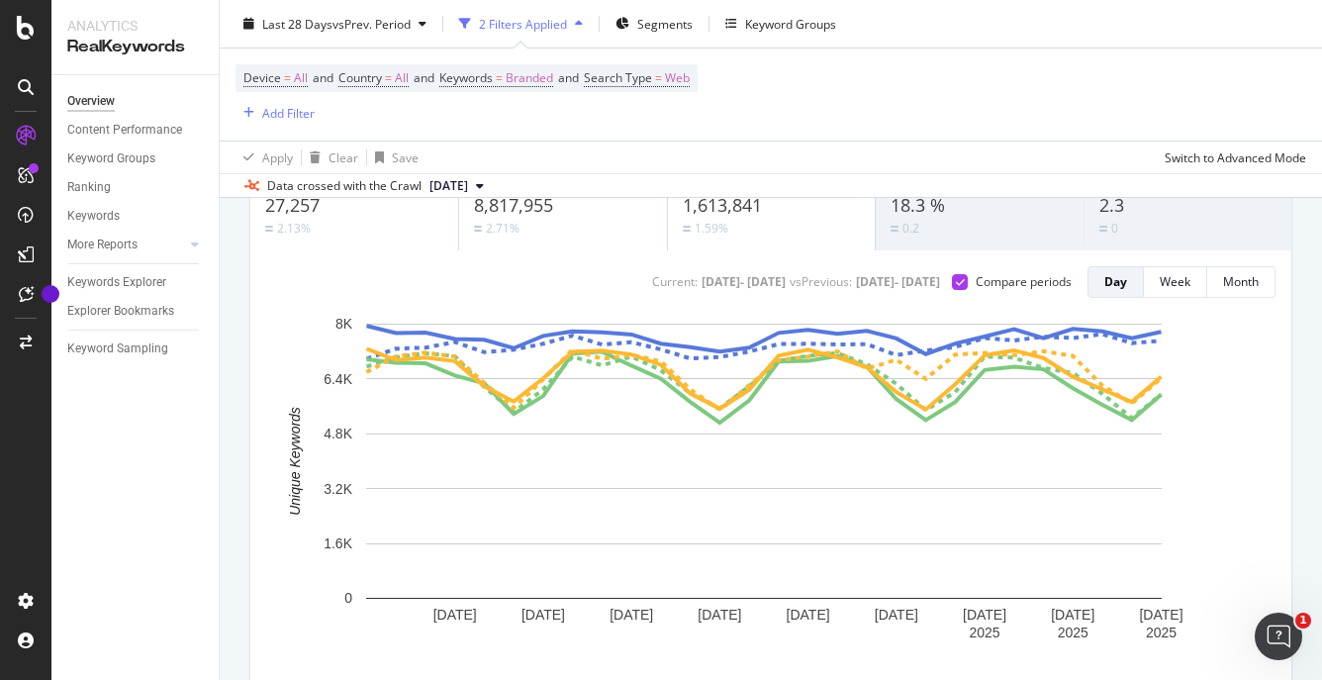
click at [856, 287] on div "[DATE] - [DATE]" at bounding box center [898, 281] width 84 height 17
click at [701, 284] on div "[DATE] - [DATE]" at bounding box center [743, 281] width 84 height 17
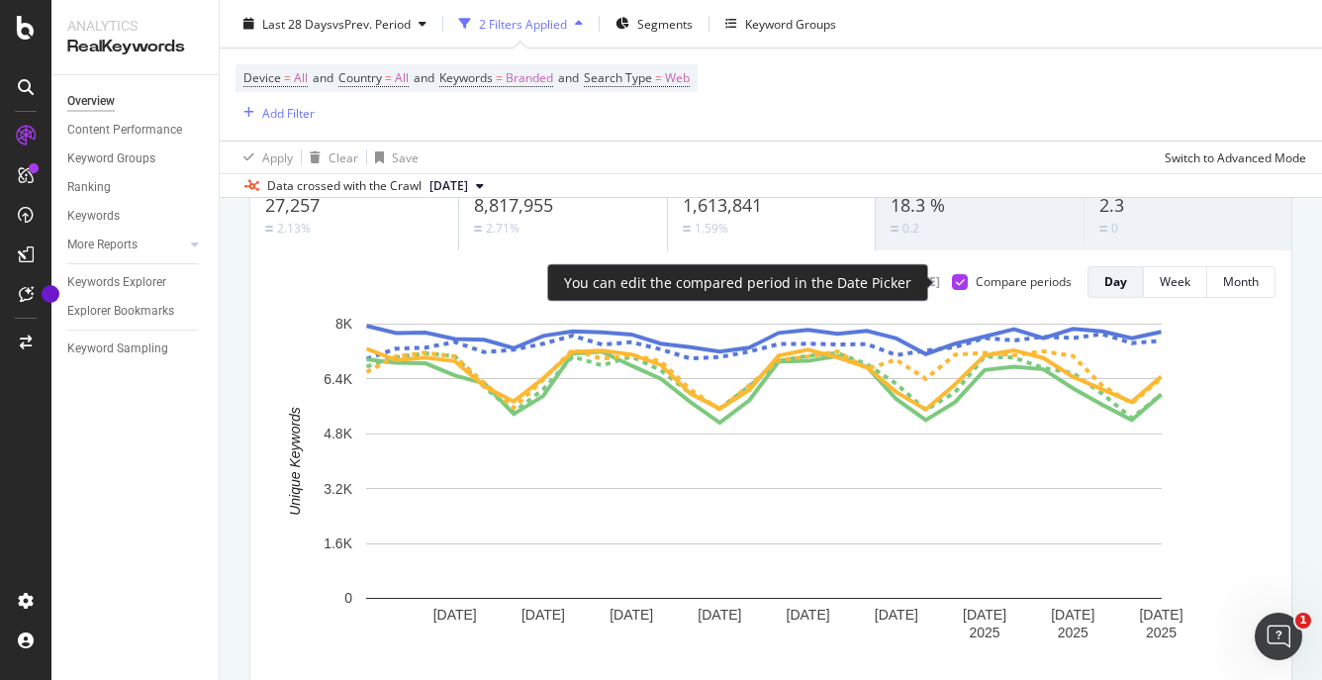
click at [956, 281] on icon at bounding box center [960, 282] width 9 height 10
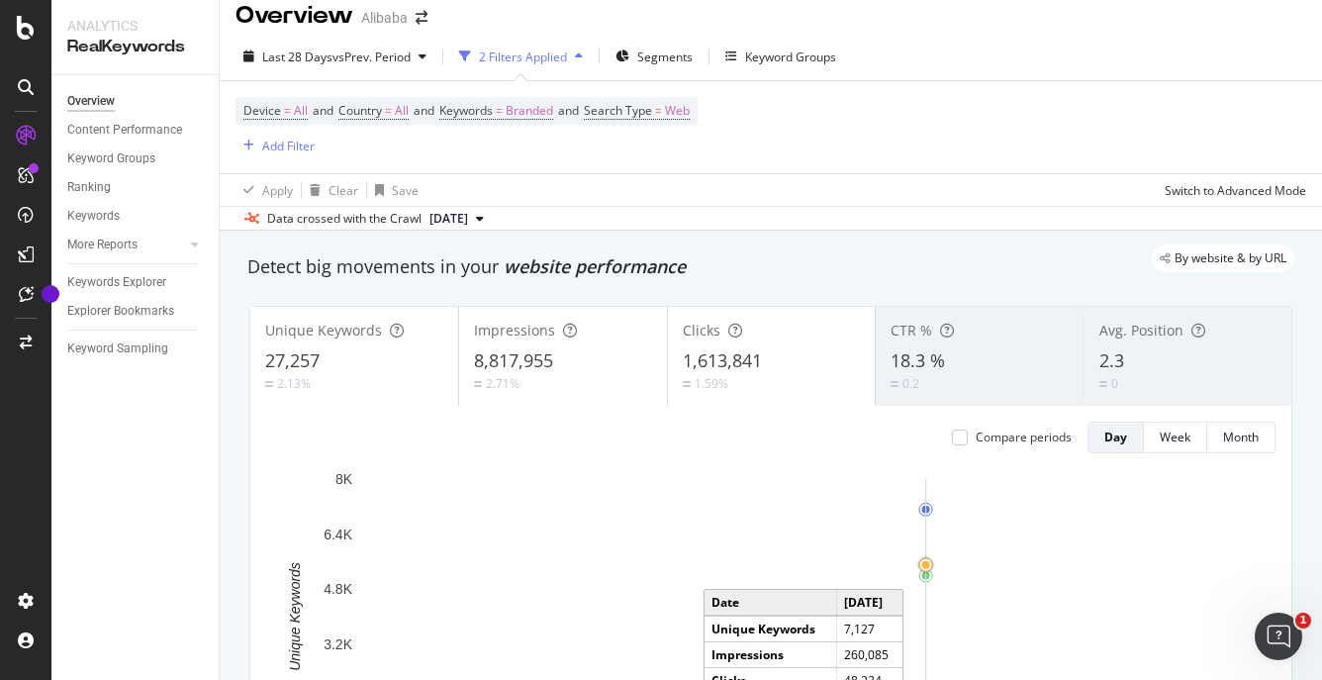
scroll to position [0, 0]
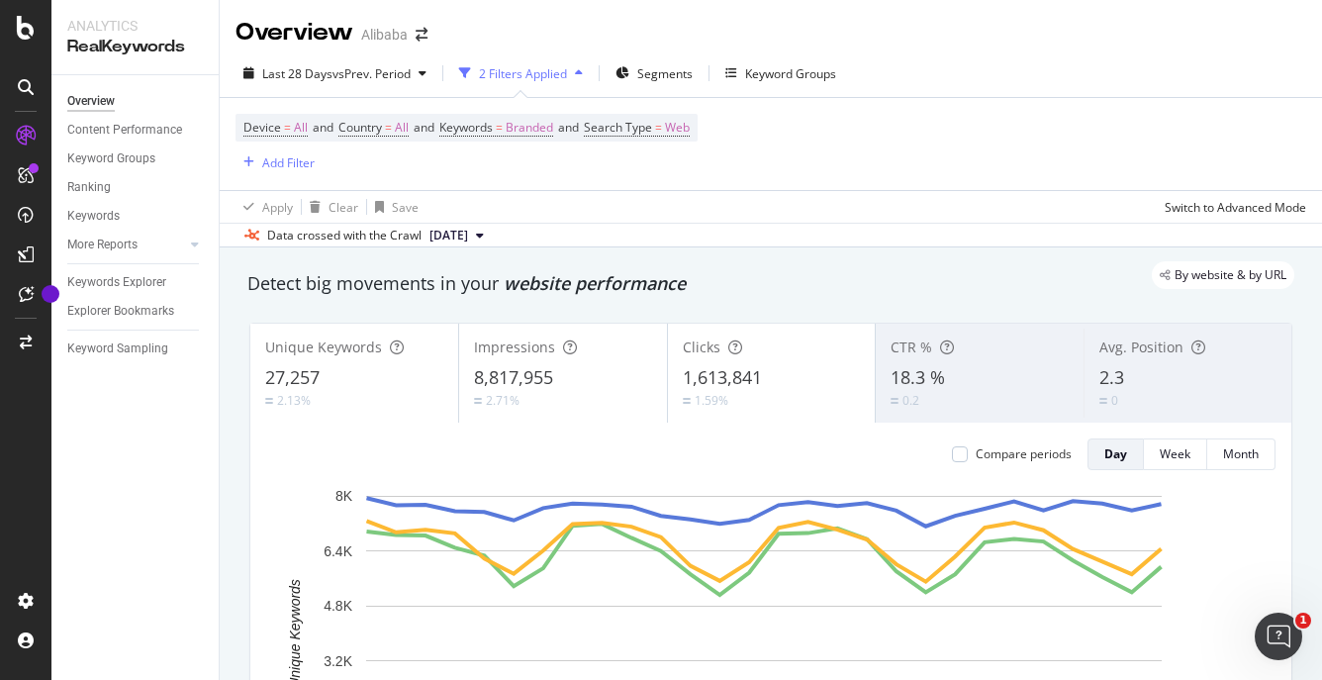
click at [492, 237] on button "[DATE]" at bounding box center [456, 236] width 70 height 24
click at [359, 262] on div "By website & by URL" at bounding box center [761, 275] width 1066 height 28
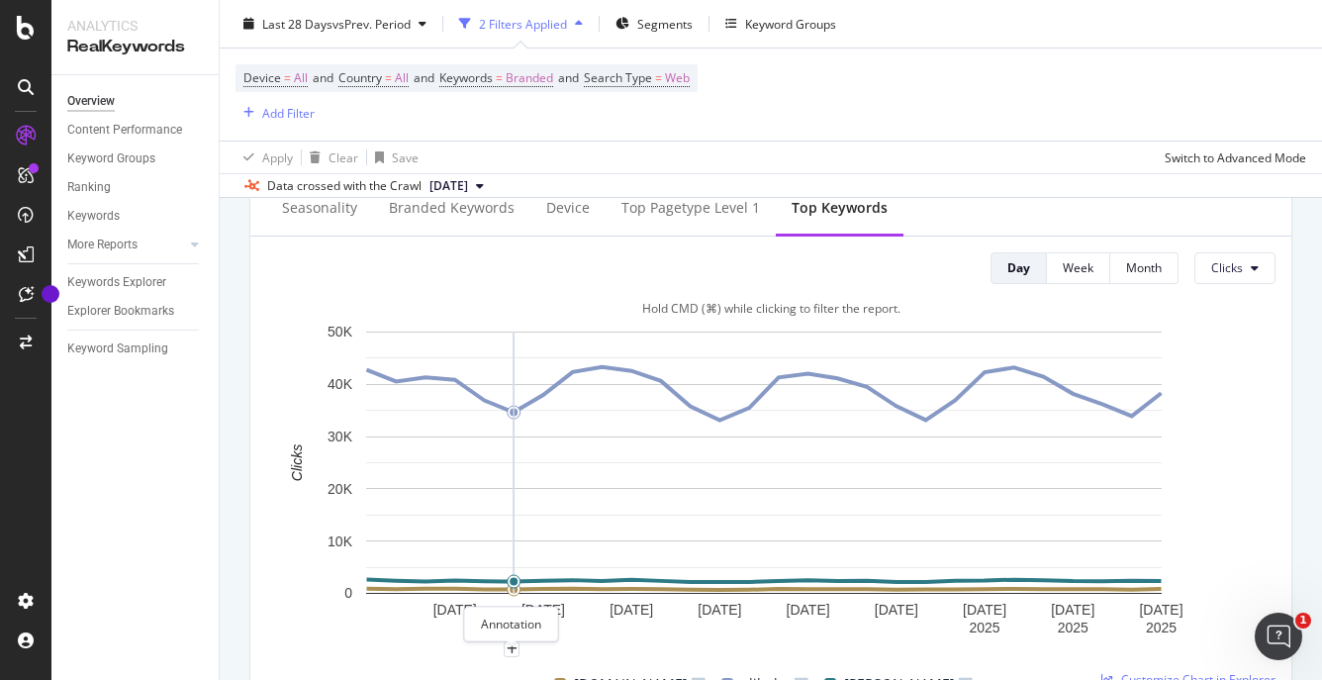
scroll to position [811, 0]
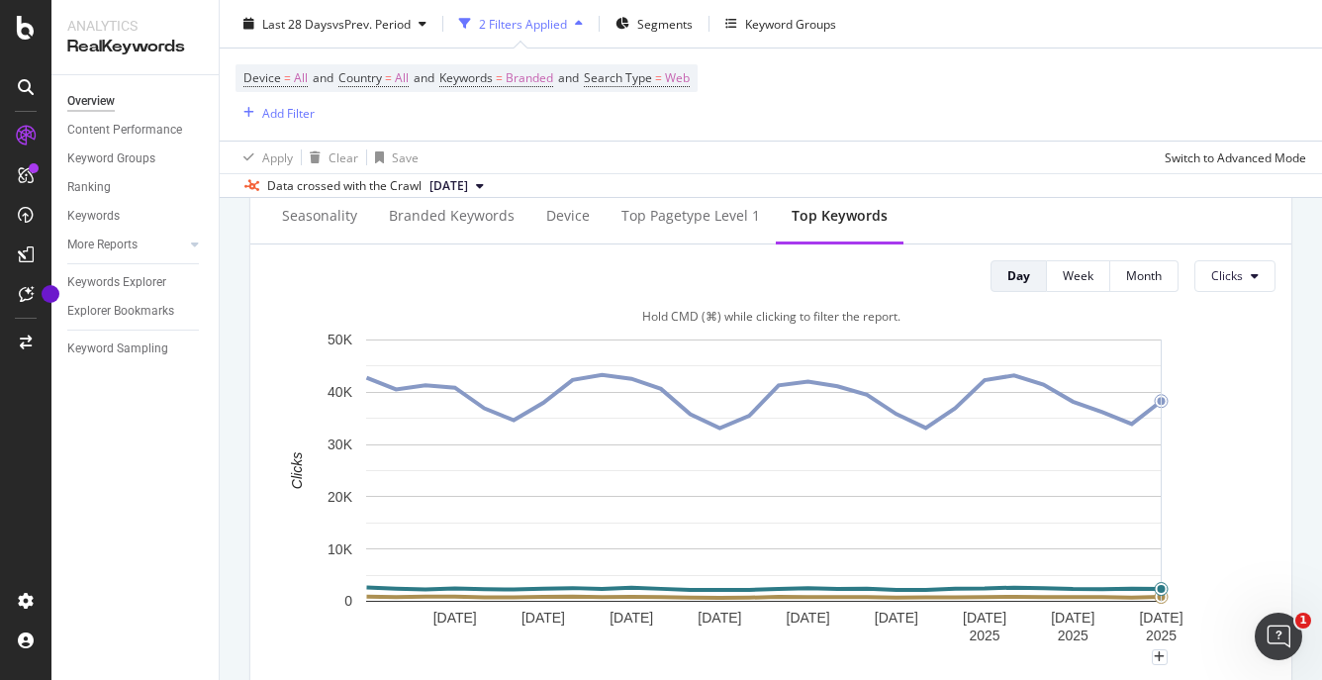
click at [1245, 502] on rect "A chart." at bounding box center [763, 492] width 994 height 327
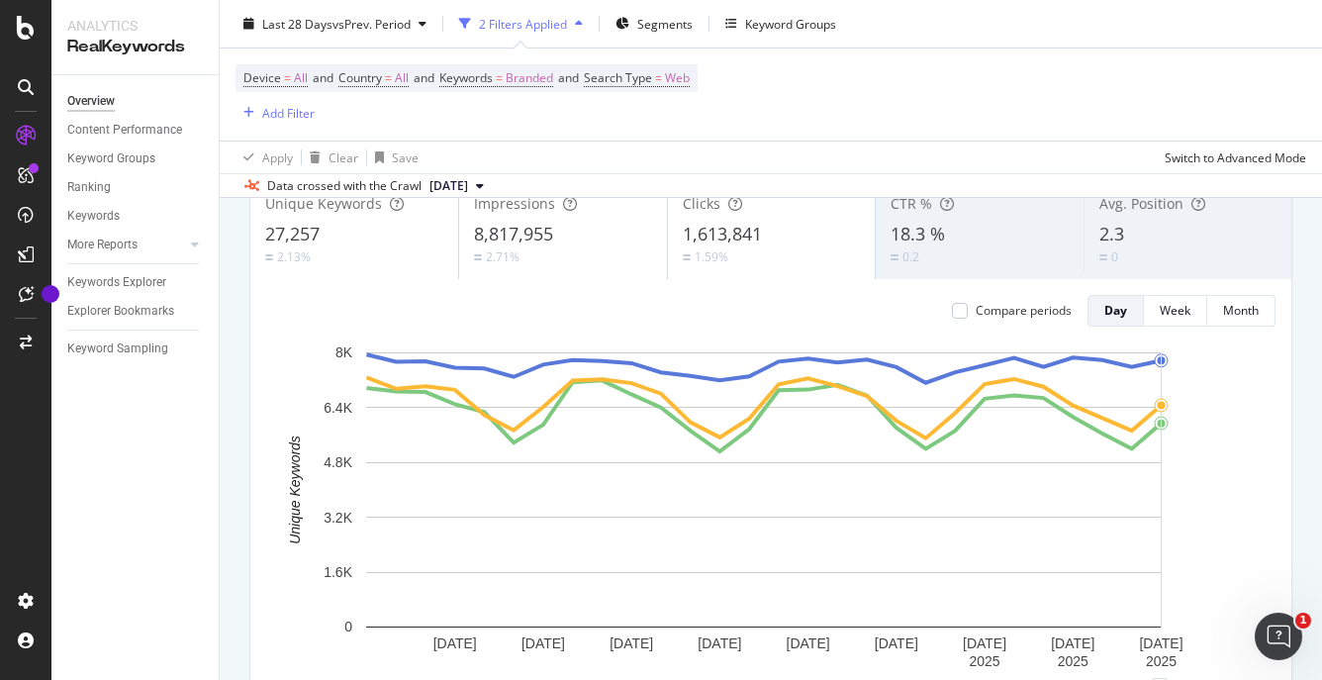
scroll to position [127, 0]
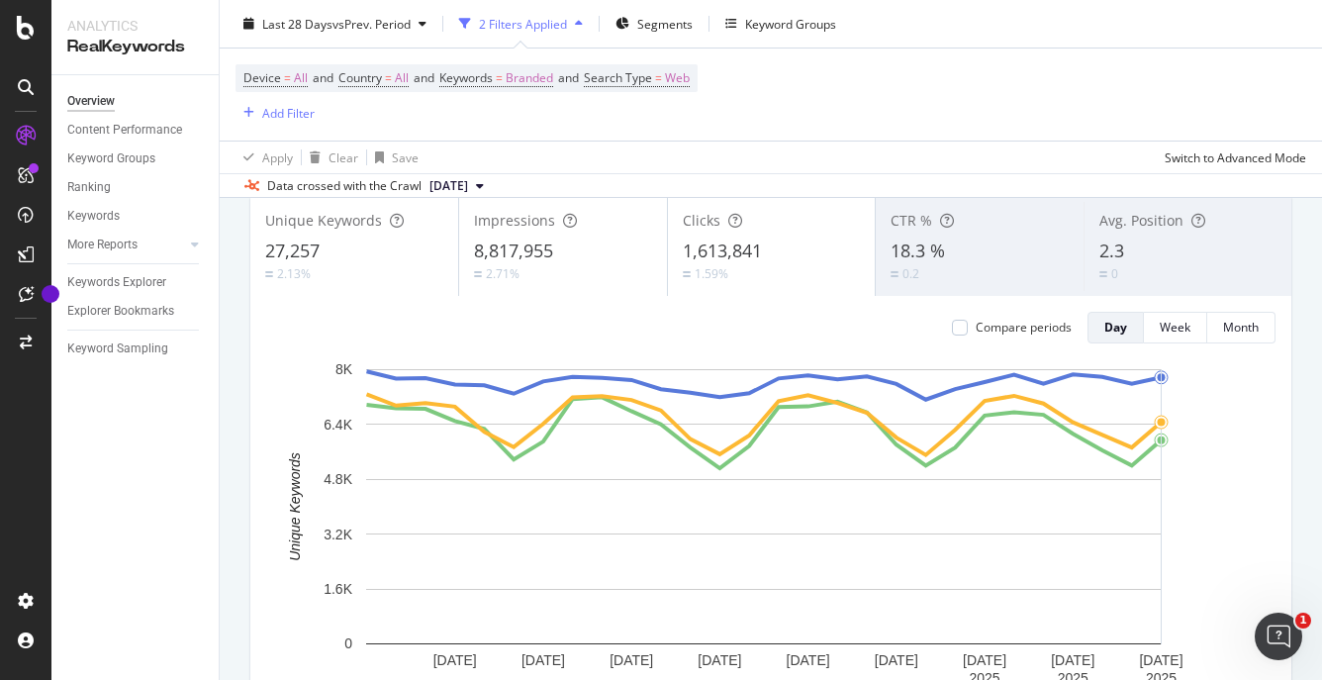
click at [1248, 415] on rect "A chart." at bounding box center [763, 530] width 994 height 343
